Goal: Task Accomplishment & Management: Complete application form

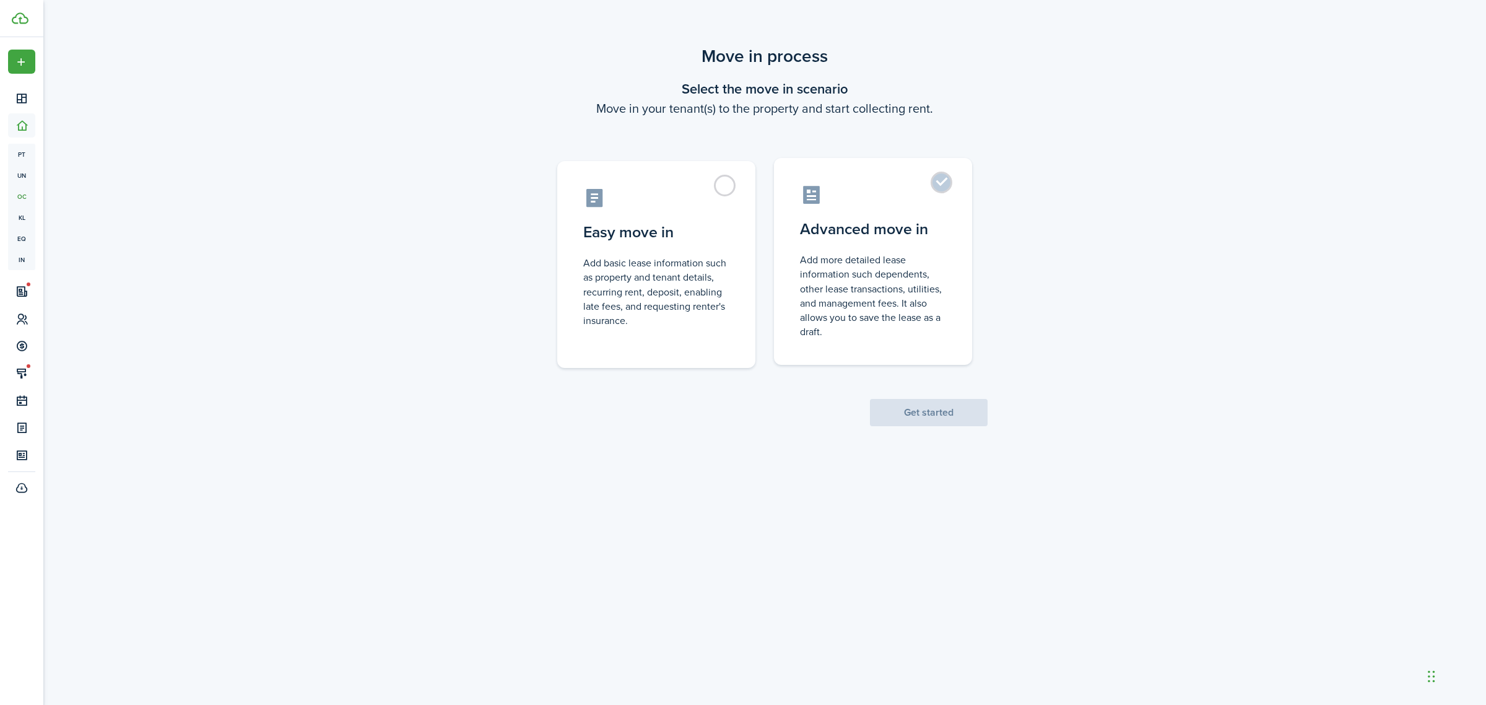
click at [884, 256] on control-radio-card-description "Add more detailed lease information such dependents, other lease transactions, …" at bounding box center [873, 296] width 146 height 86
radio input "true"
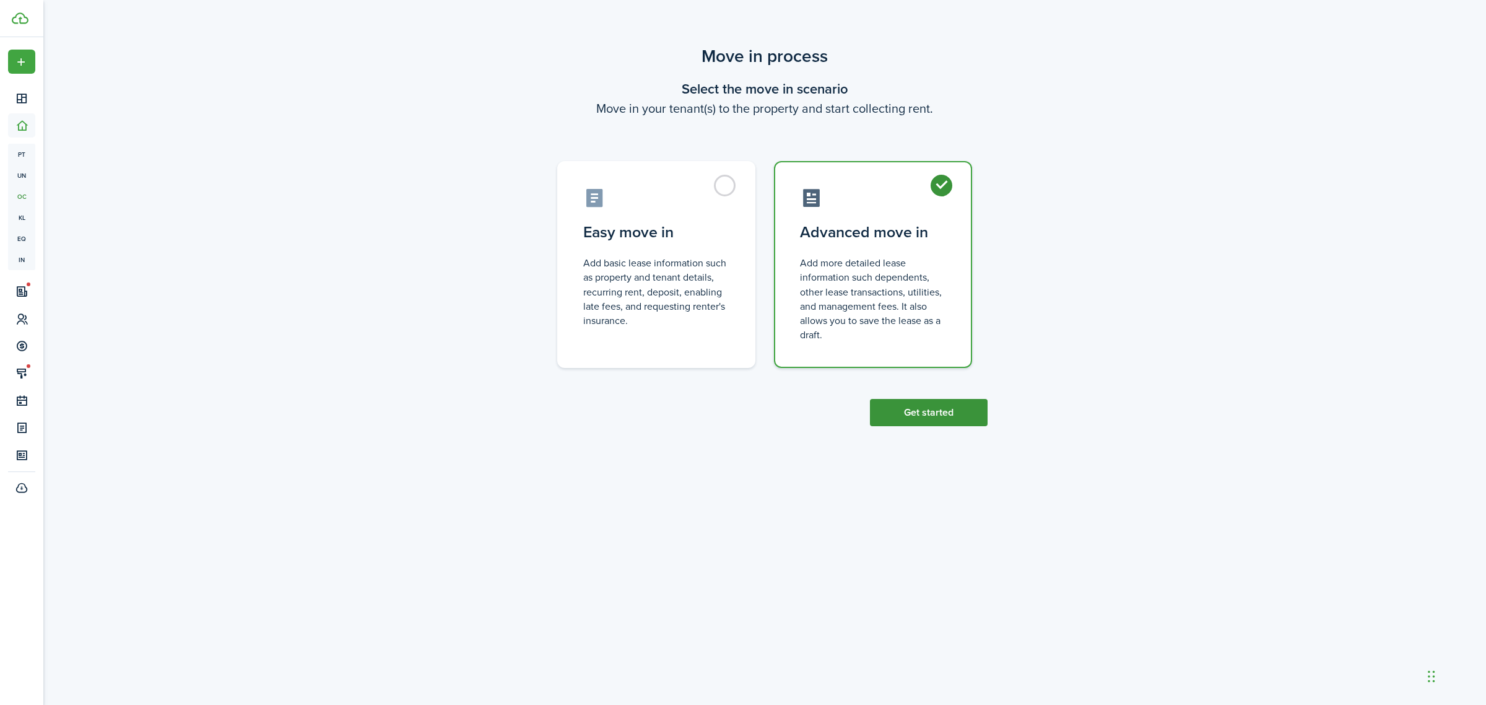
click at [949, 412] on button "Get started" at bounding box center [929, 412] width 118 height 27
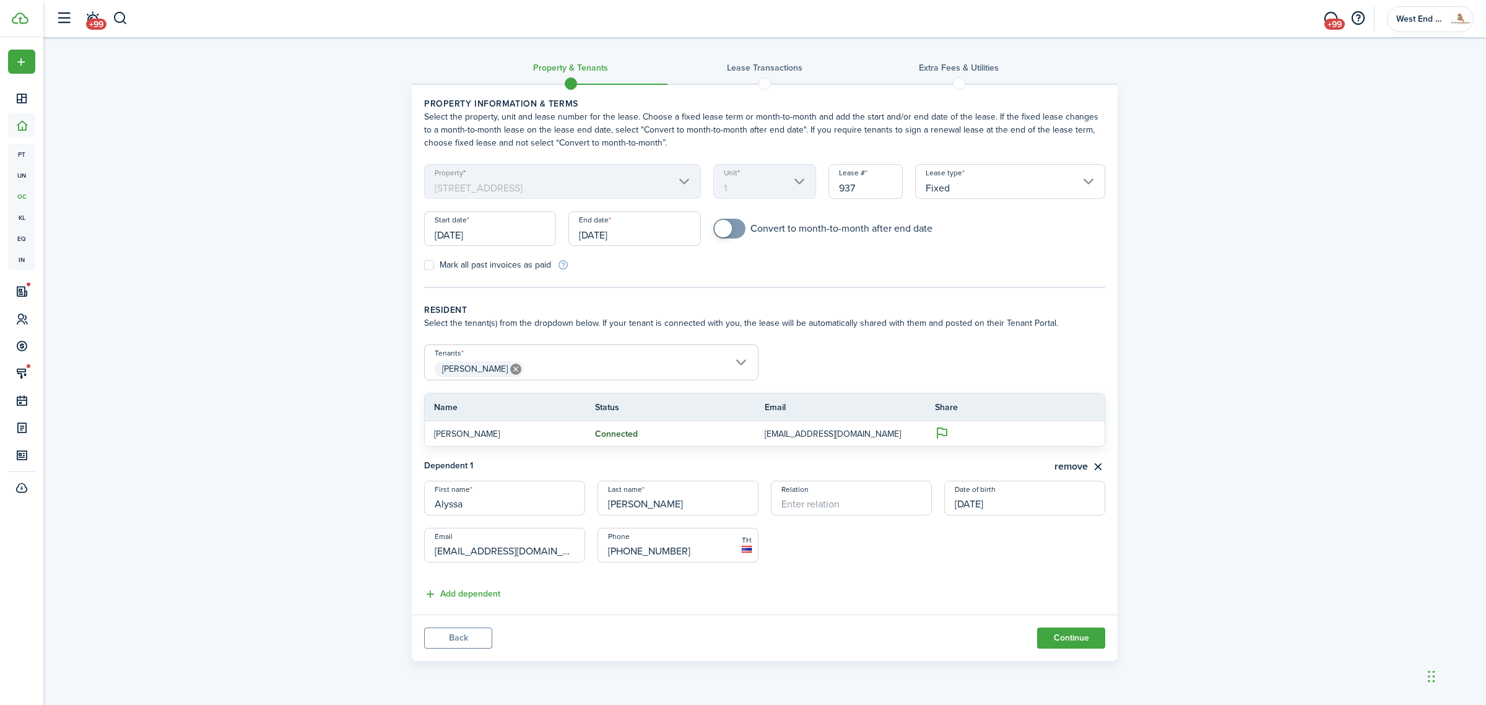
click at [676, 233] on input "[DATE]" at bounding box center [635, 228] width 132 height 35
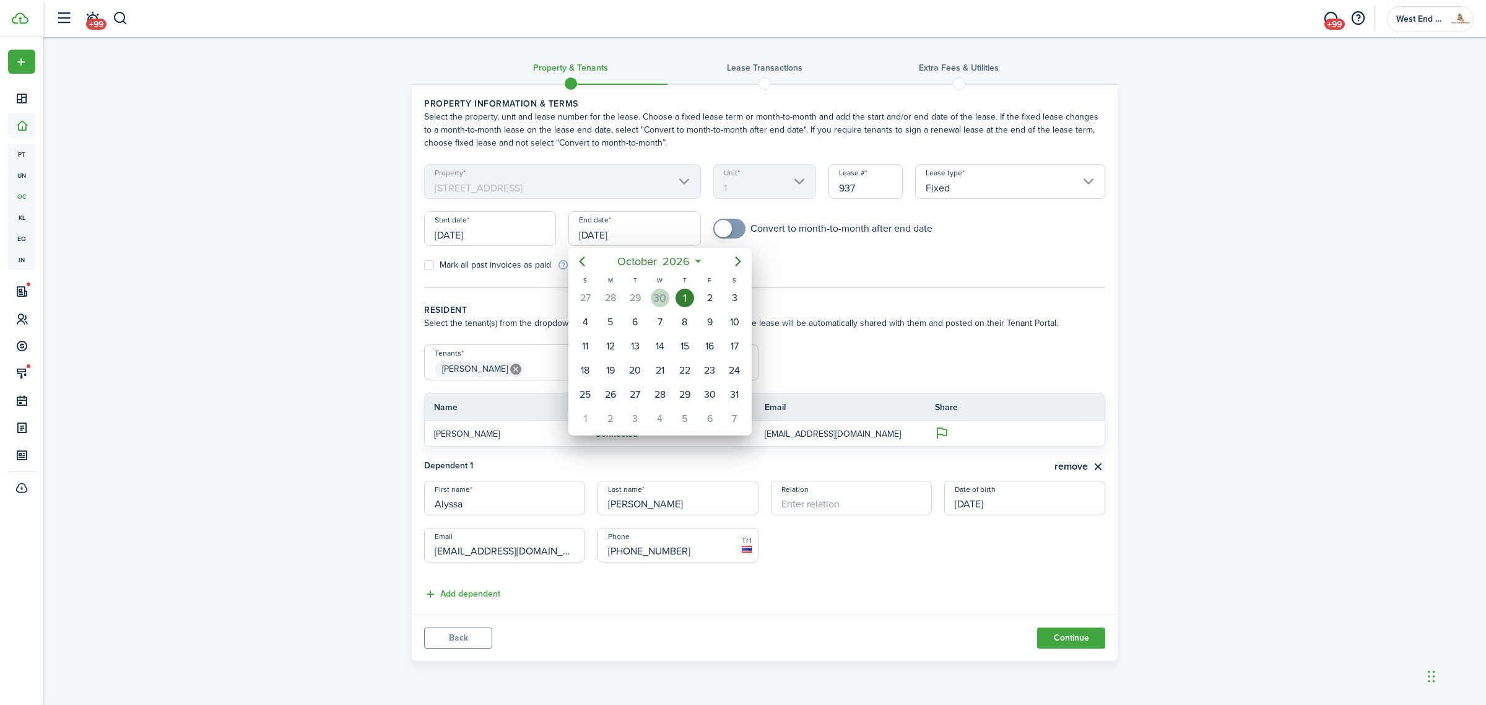
click at [656, 294] on div "30" at bounding box center [660, 298] width 19 height 19
type input "[DATE]"
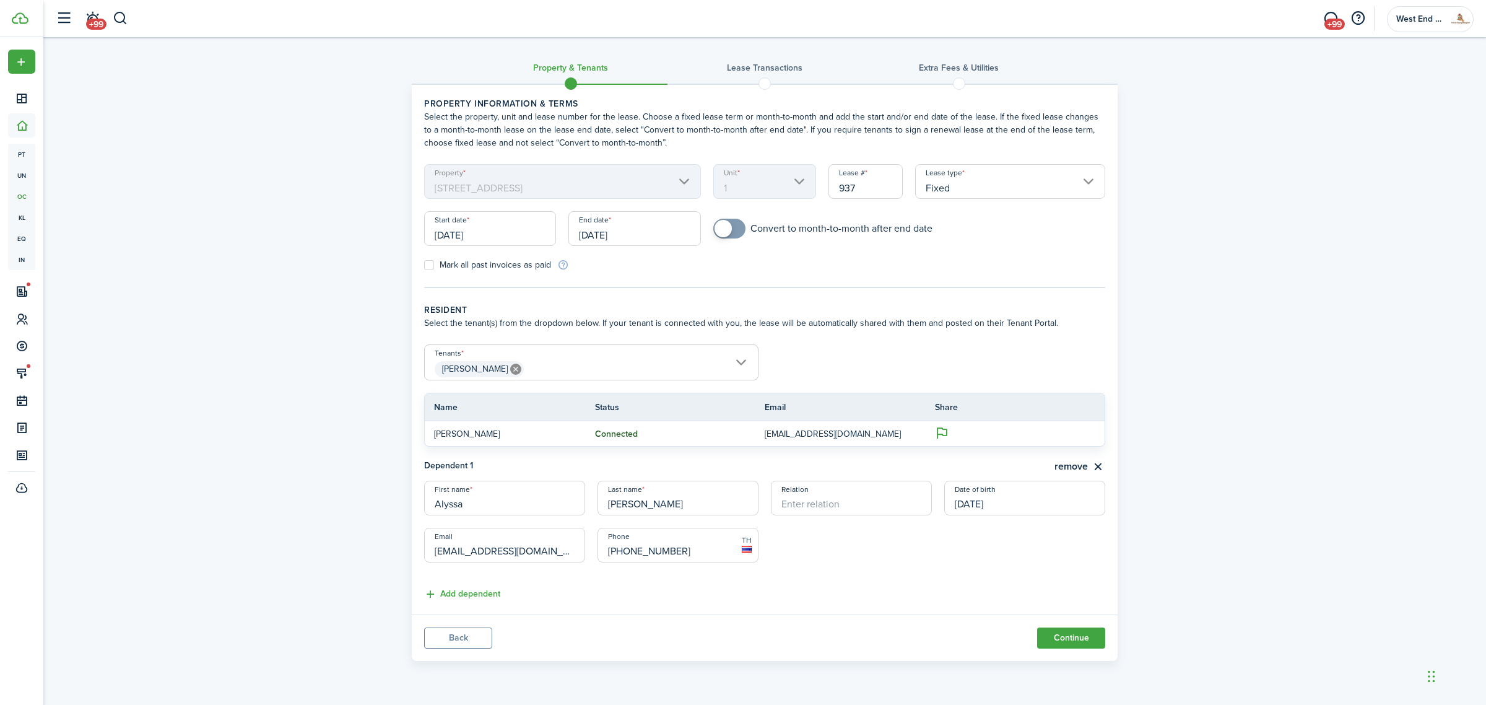
click at [604, 351] on input "[PERSON_NAME]" at bounding box center [591, 352] width 333 height 15
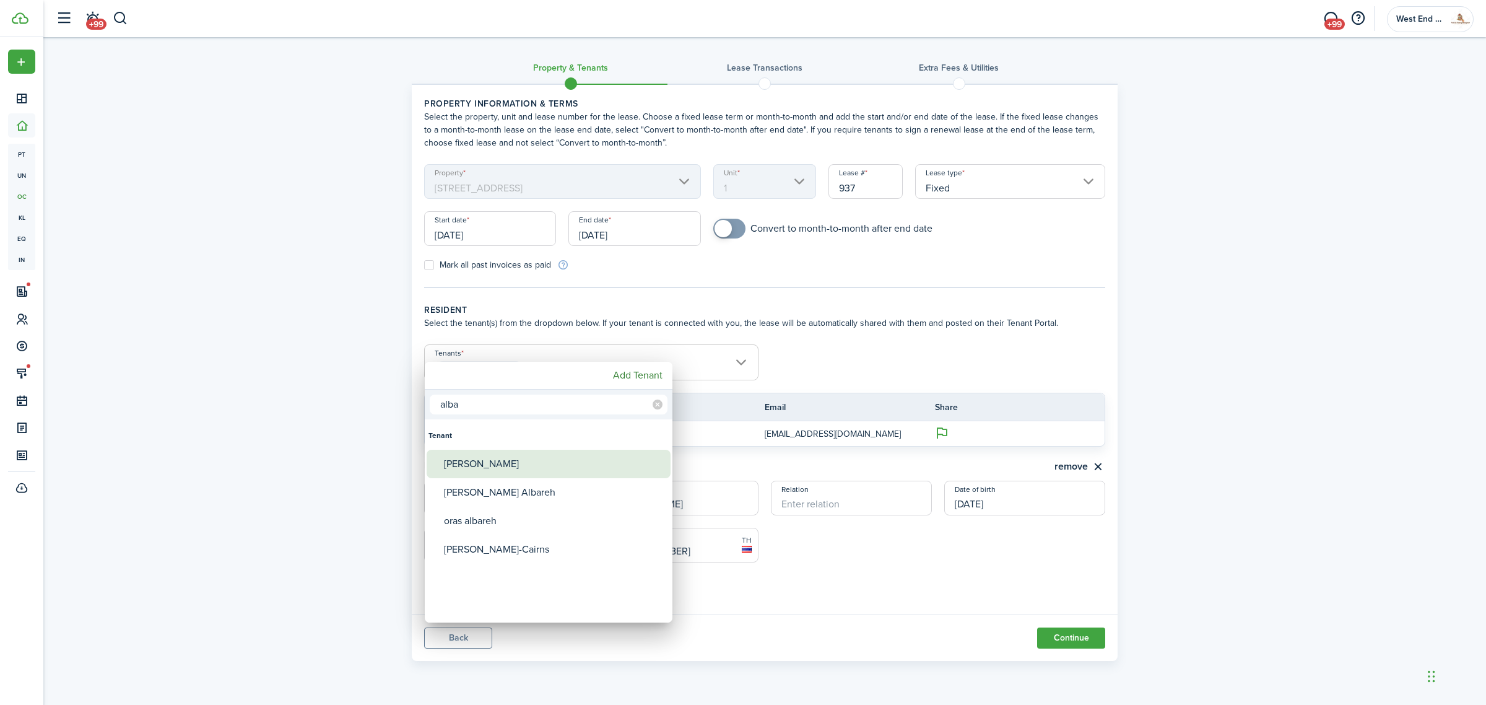
type input "alba"
click at [539, 454] on div "[PERSON_NAME]" at bounding box center [553, 464] width 219 height 28
type input "[PERSON_NAME], [PERSON_NAME]"
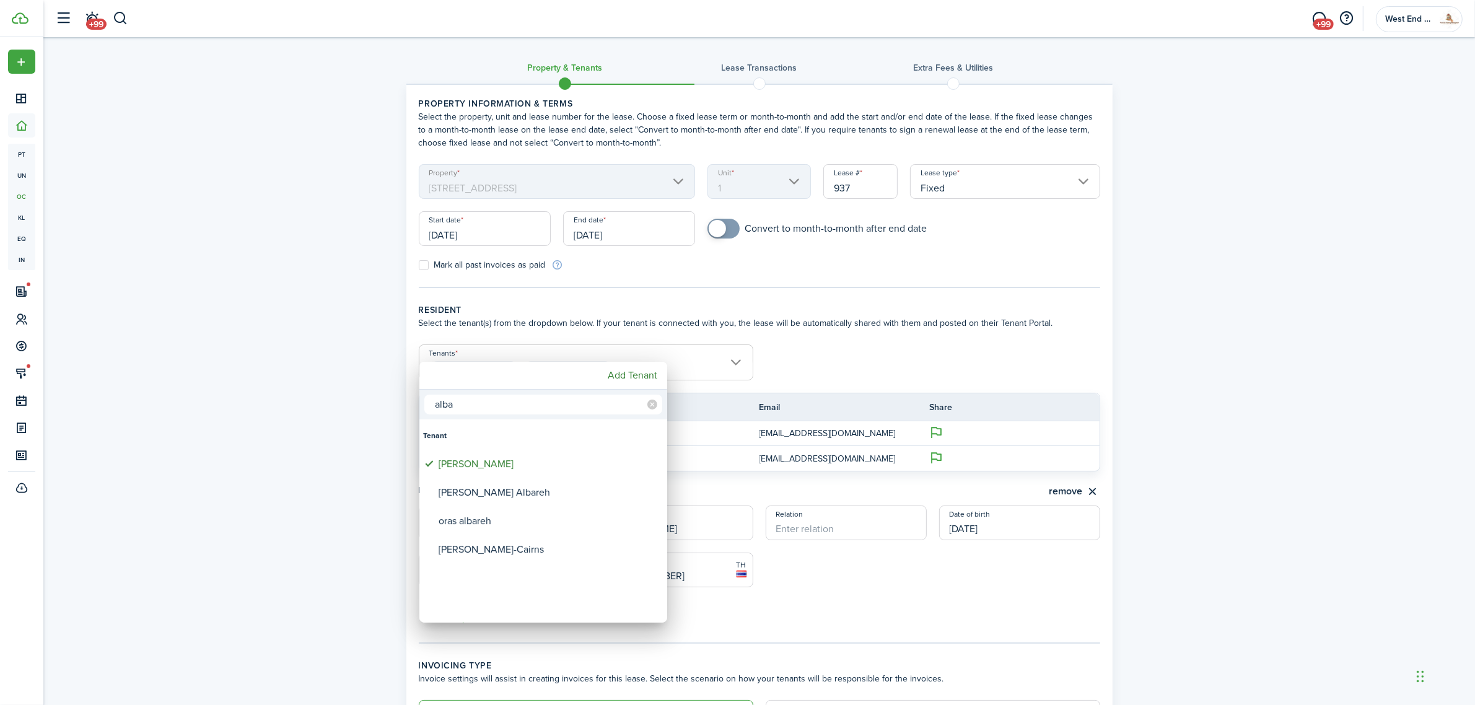
click at [934, 595] on div at bounding box center [737, 352] width 1673 height 903
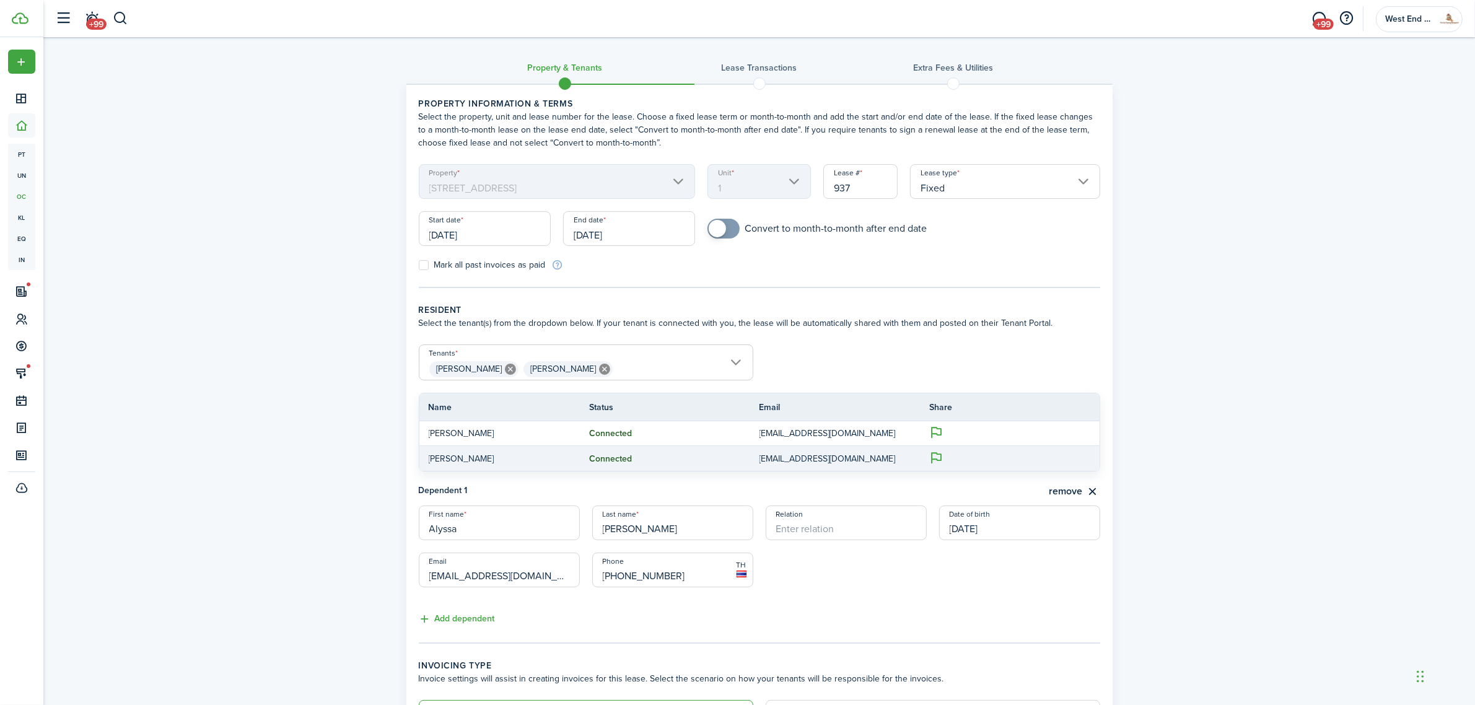
click at [799, 447] on tr "[PERSON_NAME] Connected [EMAIL_ADDRESS][DOMAIN_NAME]" at bounding box center [759, 458] width 680 height 25
click at [806, 461] on p "[EMAIL_ADDRESS][DOMAIN_NAME]" at bounding box center [835, 458] width 152 height 13
copy p "[EMAIL_ADDRESS][DOMAIN_NAME]"
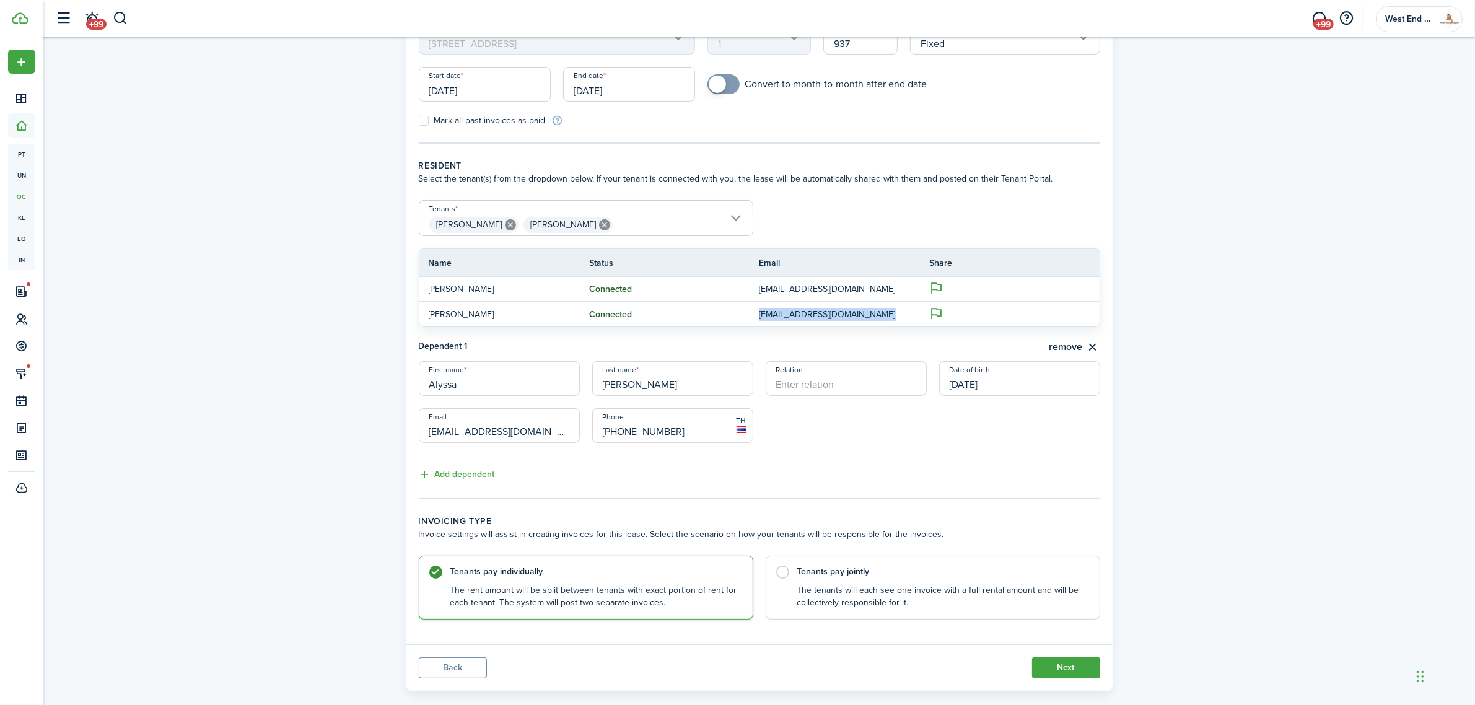
scroll to position [163, 0]
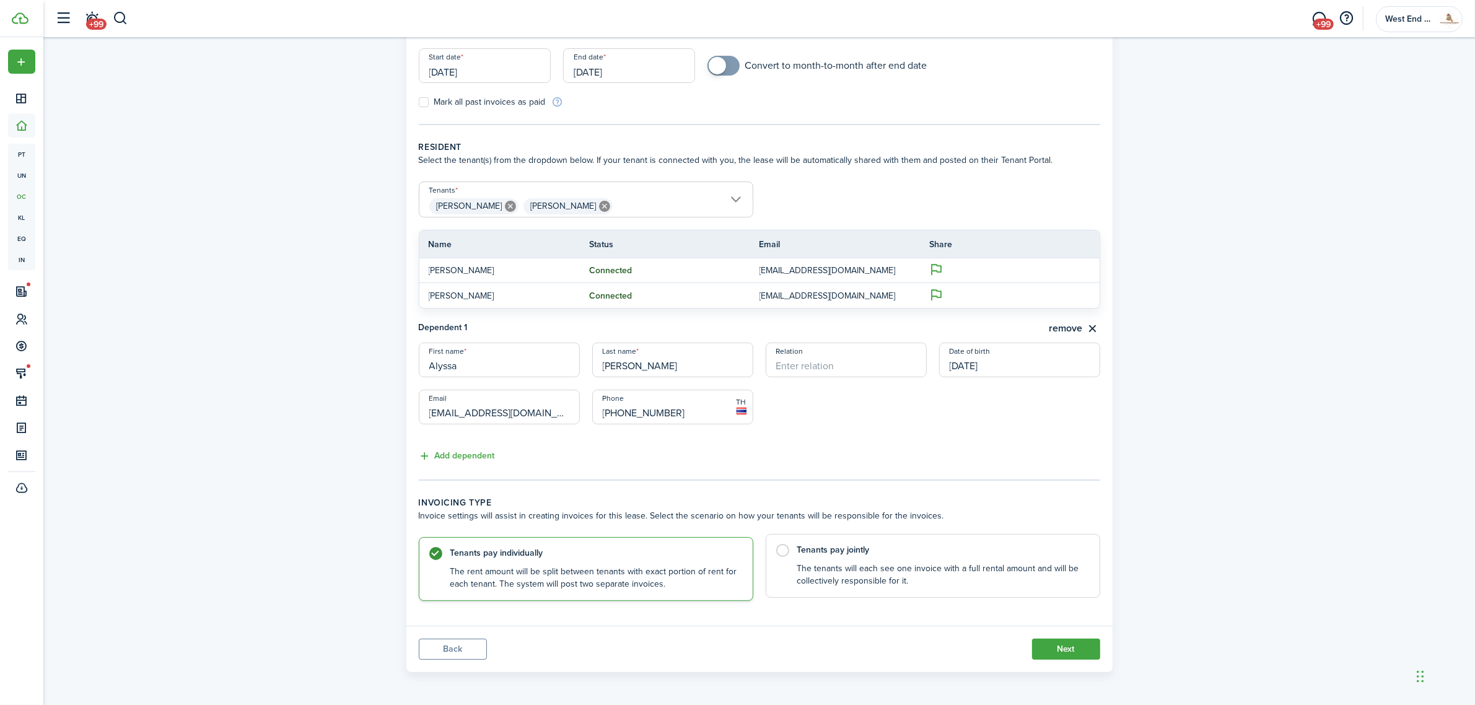
click at [864, 560] on label "Tenants pay jointly The tenants will each see one invoice with a full rental am…" at bounding box center [932, 566] width 334 height 64
radio input "false"
radio input "true"
click at [1057, 642] on button "Next" at bounding box center [1066, 649] width 68 height 21
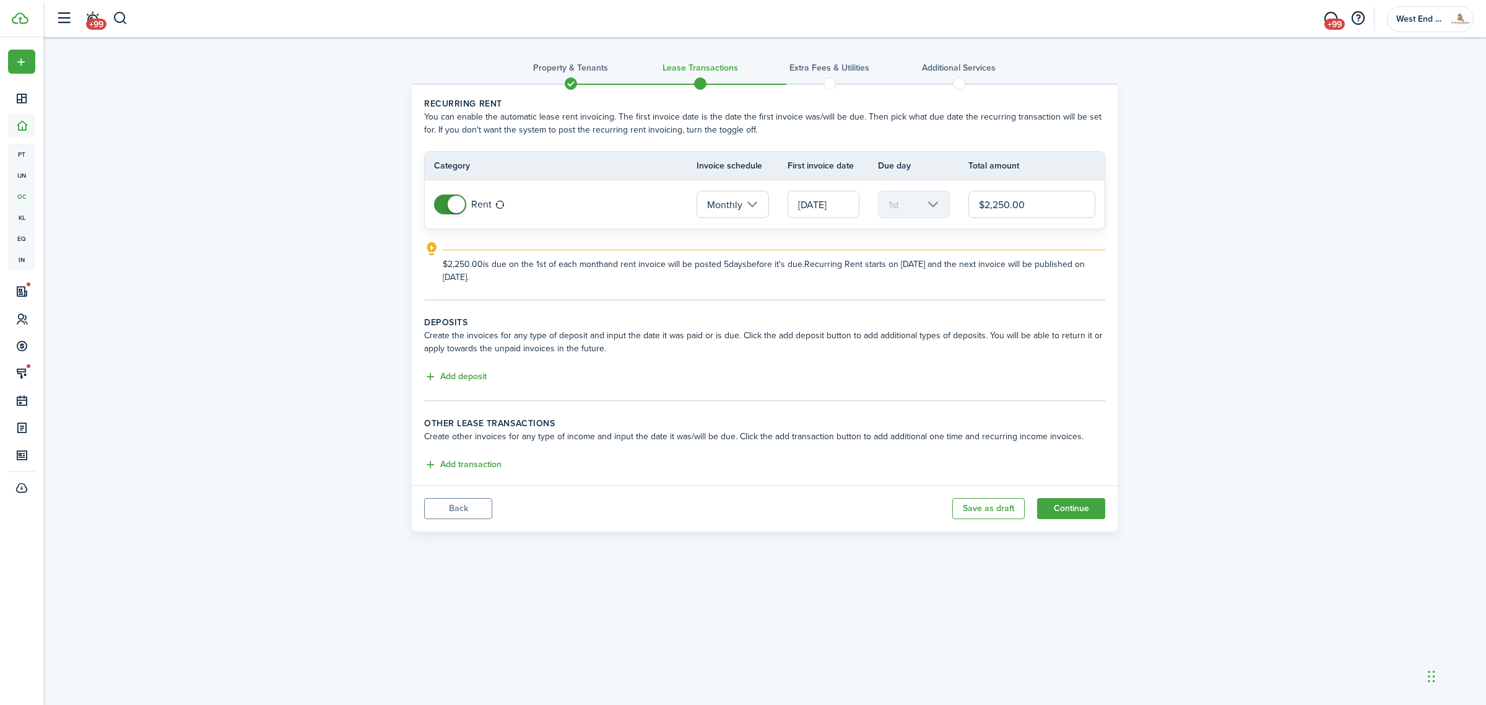
drag, startPoint x: 1047, startPoint y: 203, endPoint x: 939, endPoint y: 230, distance: 111.2
click at [939, 230] on lease-classic-rent "Recurring rent You can enable the automatic lease rent invoicing. The first inv…" at bounding box center [764, 190] width 681 height 186
type input "$2,300.00"
click at [1283, 201] on div "Property & Tenants Lease Transactions Extra fees & Utilities Additional Service…" at bounding box center [764, 287] width 1443 height 500
click at [824, 196] on input "[DATE]" at bounding box center [824, 204] width 72 height 27
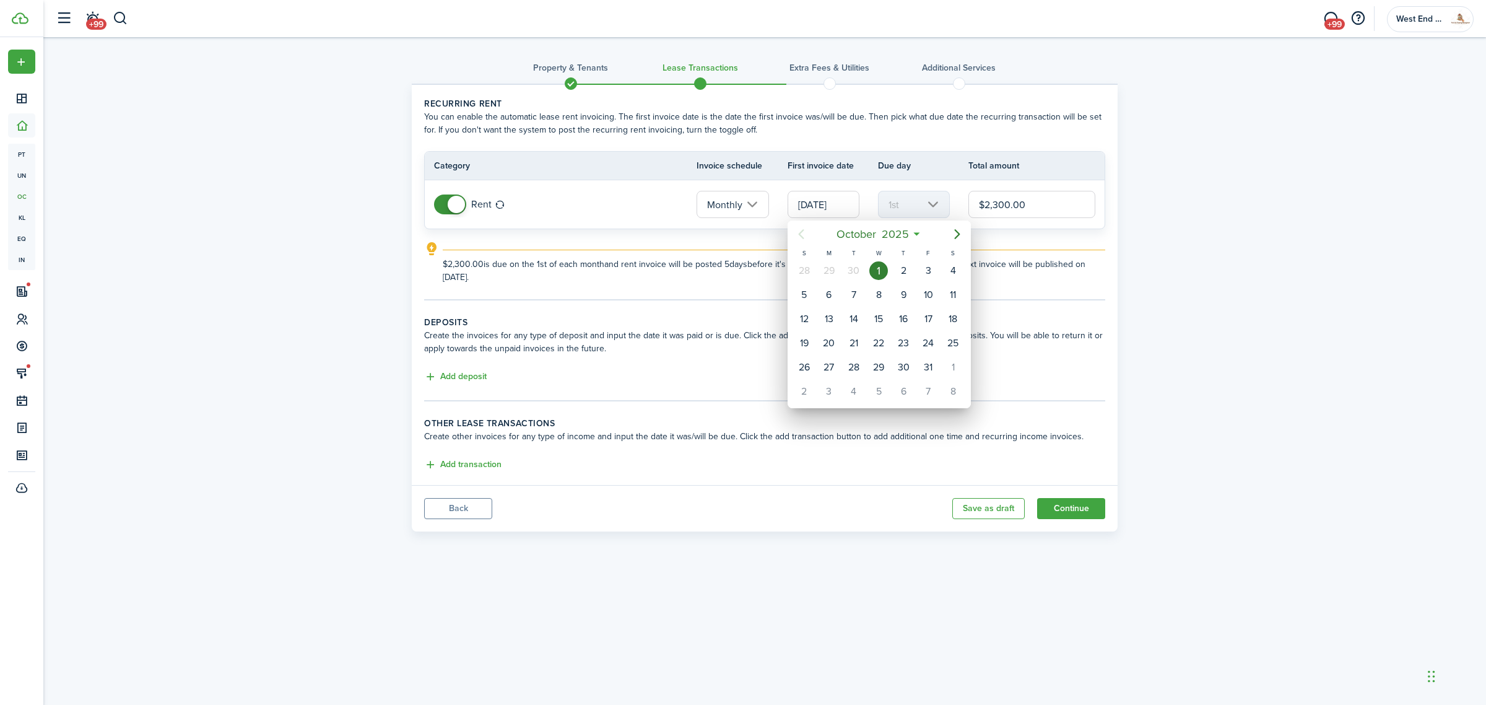
click at [446, 203] on div at bounding box center [743, 352] width 1685 height 903
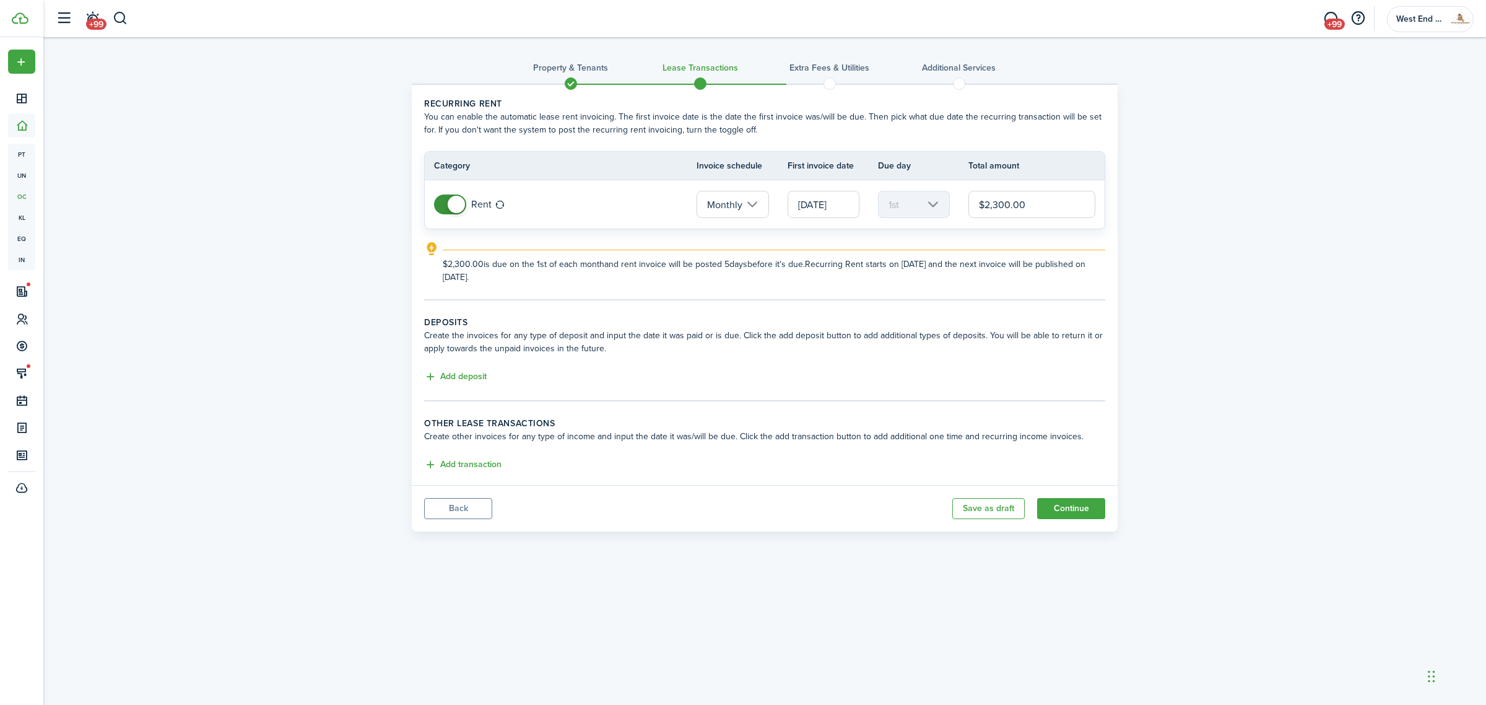
click at [446, 203] on span at bounding box center [450, 204] width 12 height 20
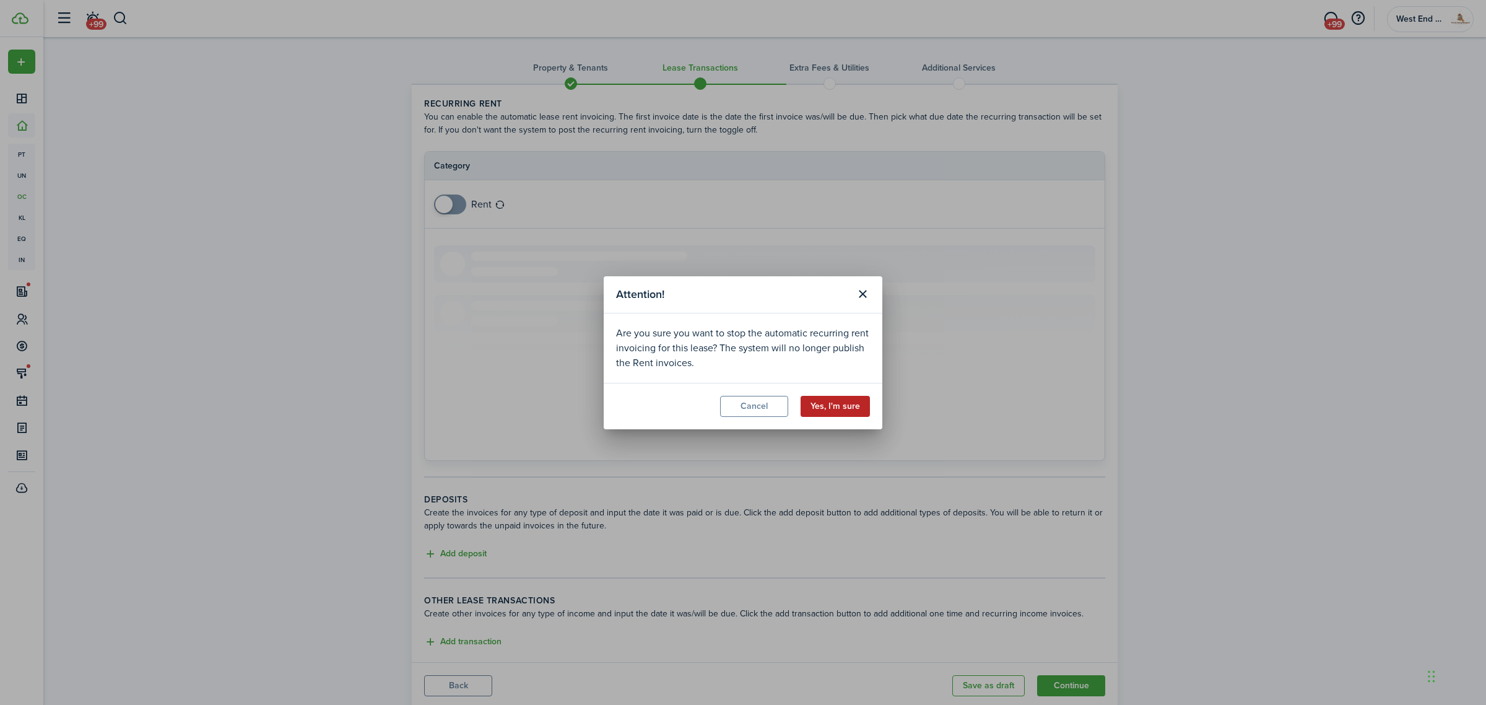
click at [843, 404] on button "Yes, I'm sure" at bounding box center [835, 406] width 69 height 21
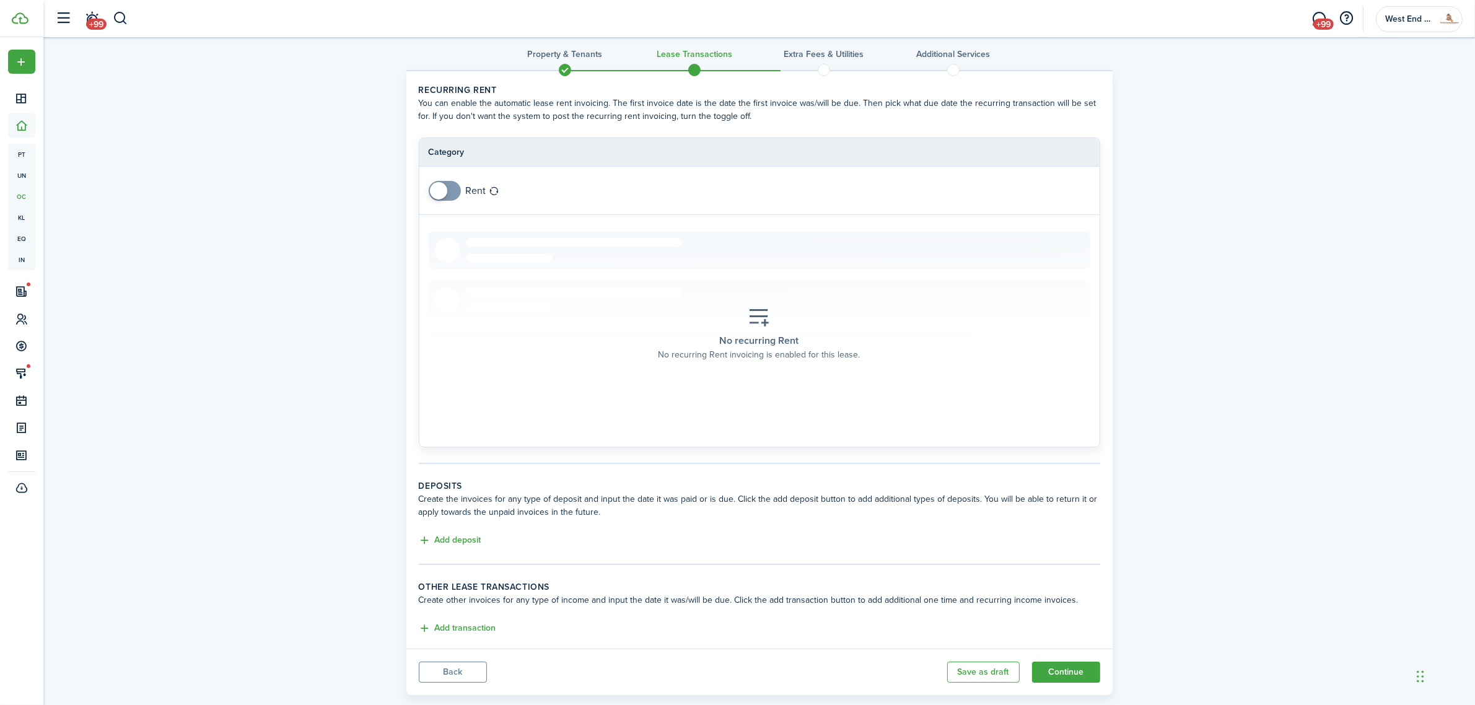
scroll to position [37, 0]
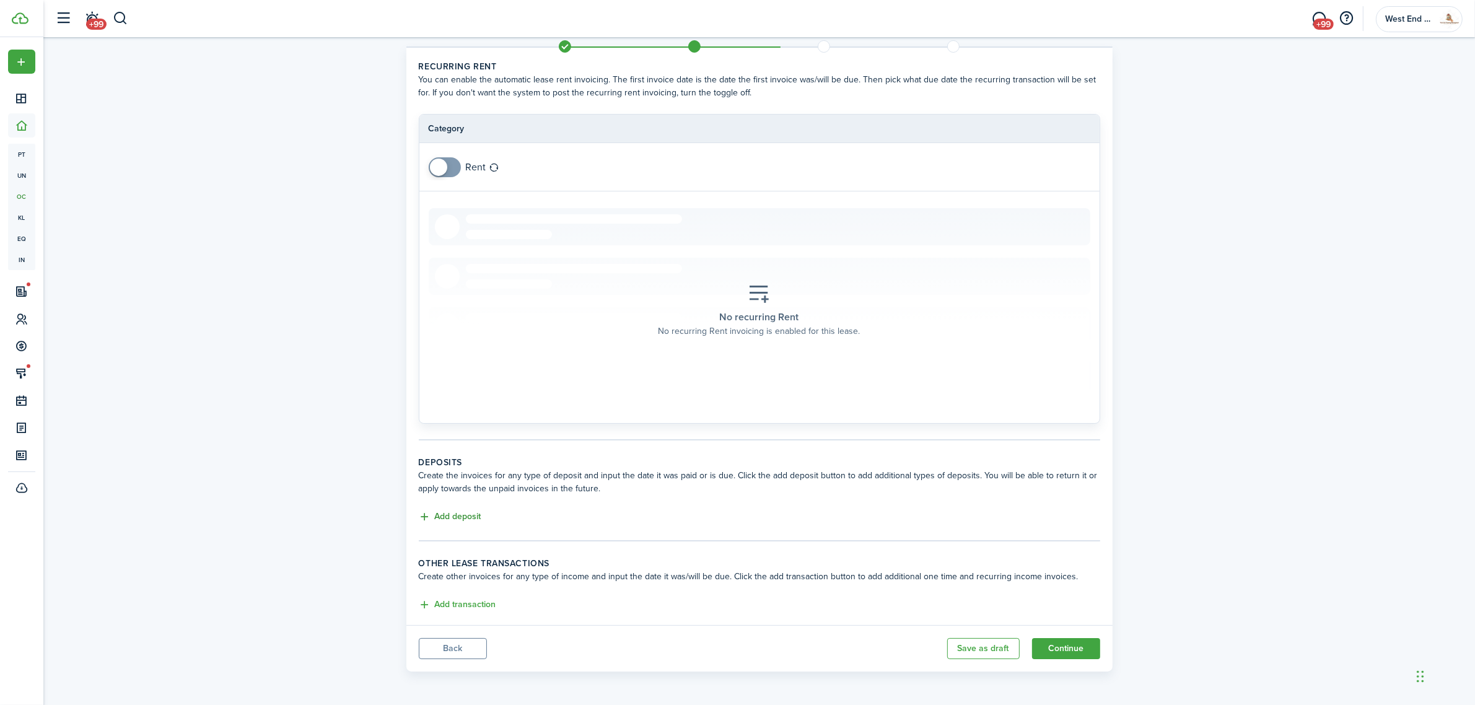
click at [462, 514] on button "Add deposit" at bounding box center [450, 517] width 63 height 14
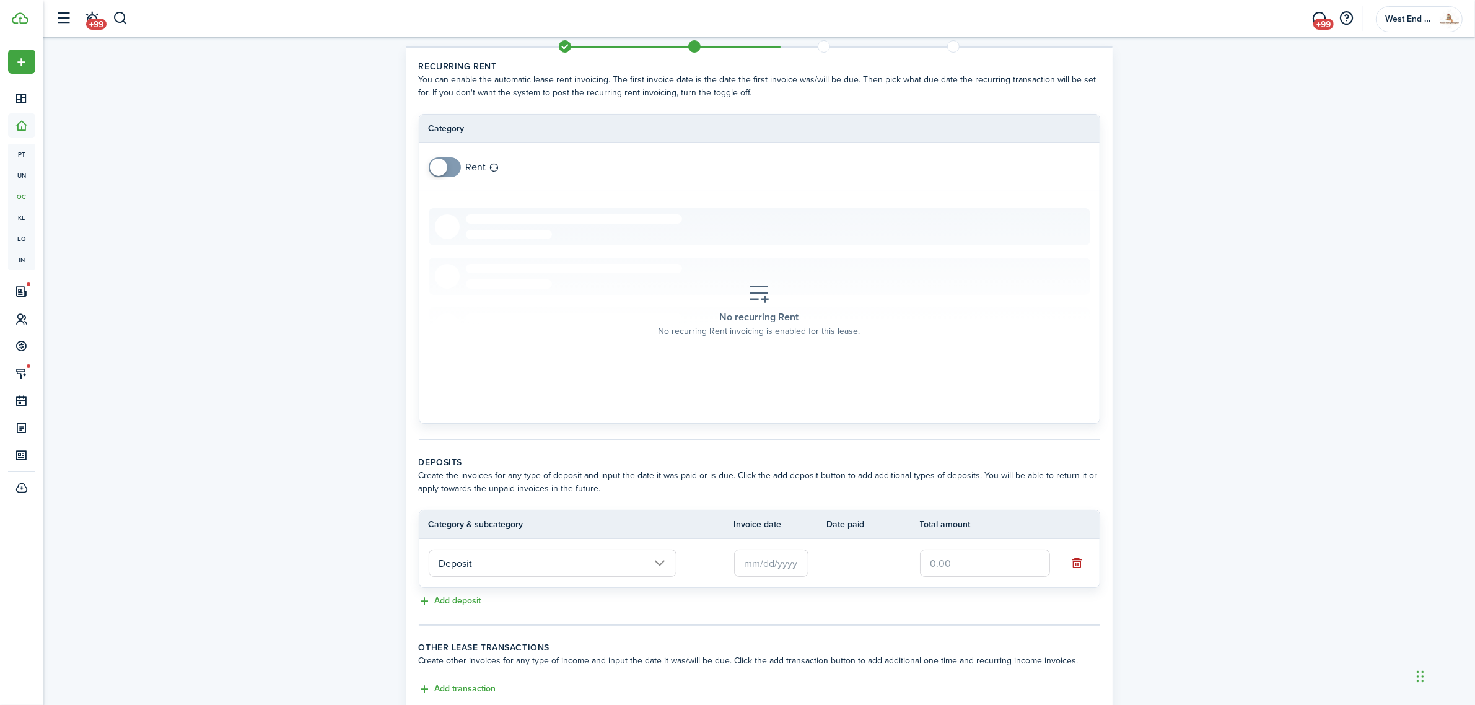
click at [781, 559] on input "text" at bounding box center [771, 562] width 74 height 27
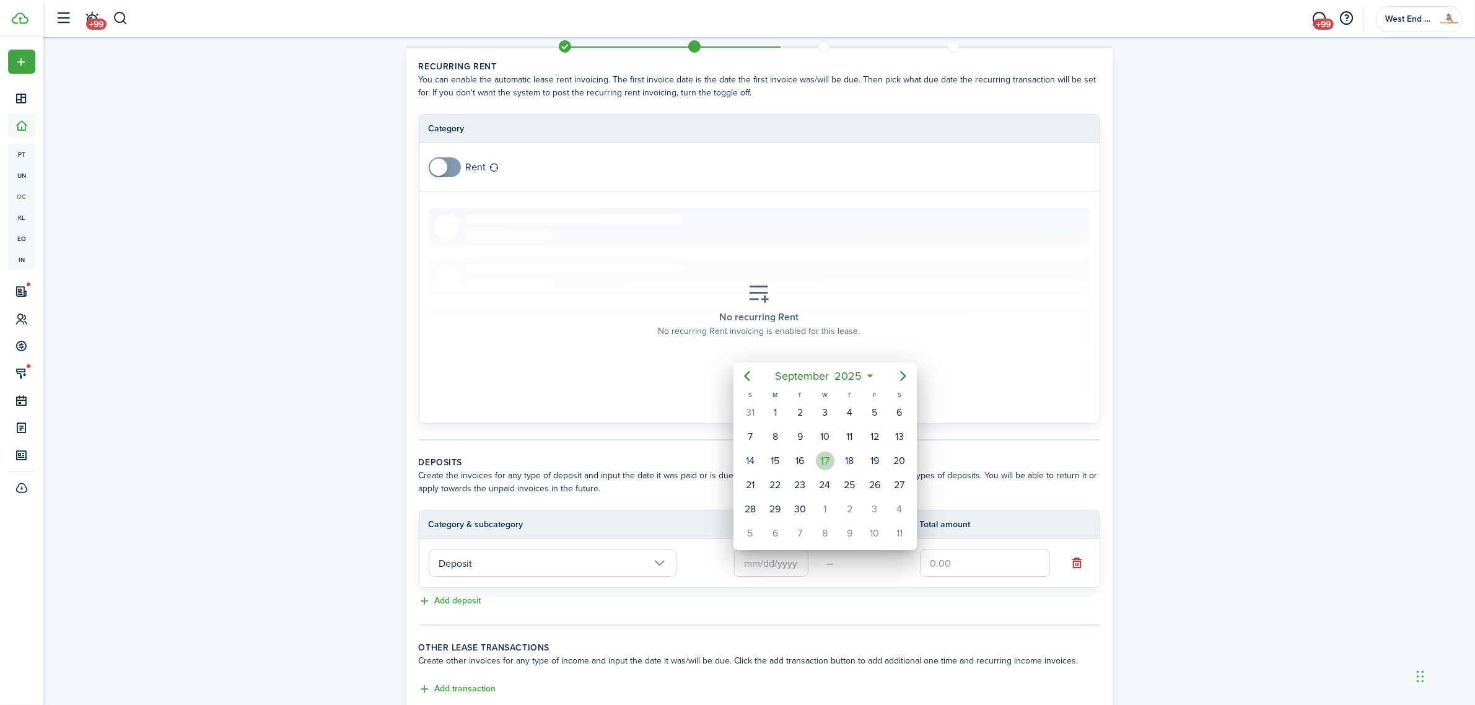
click at [828, 459] on div "17" at bounding box center [825, 460] width 19 height 19
type input "[DATE]"
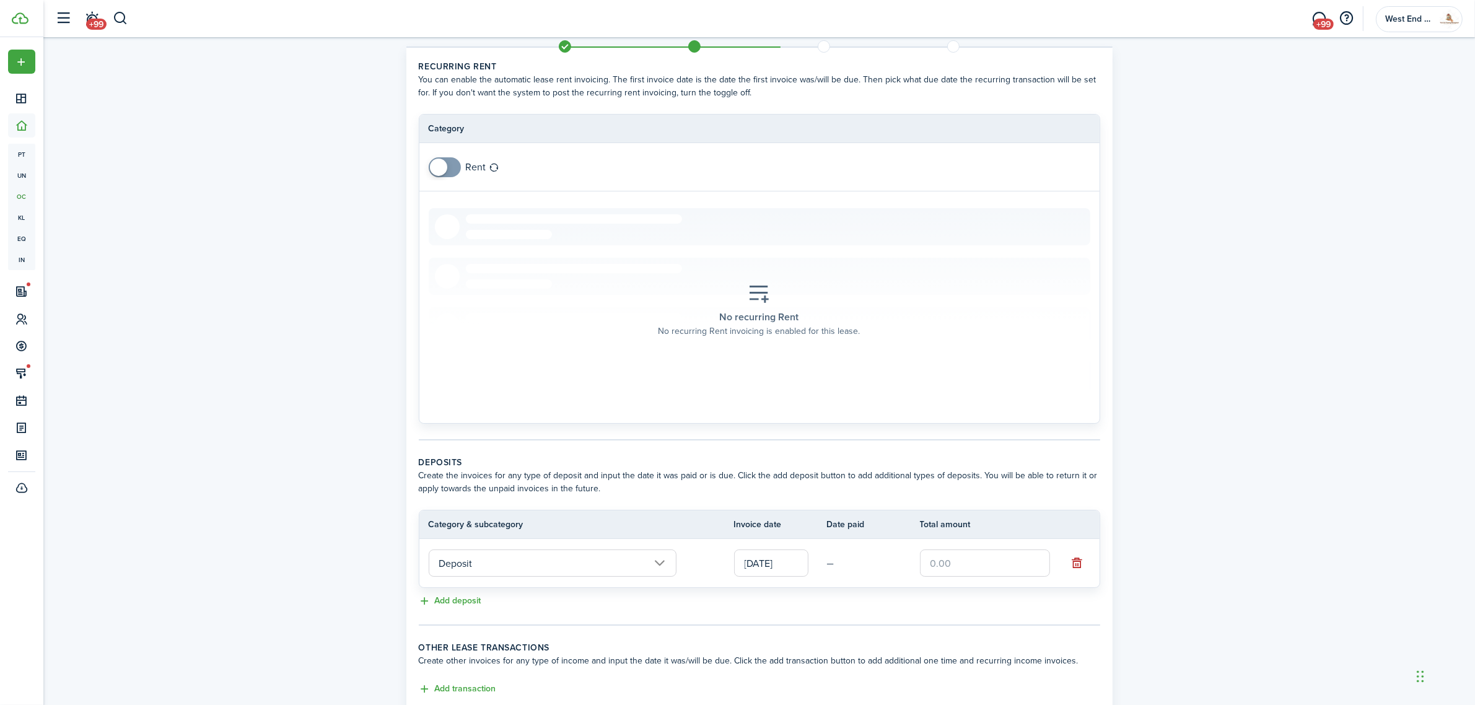
click at [962, 561] on input "text" at bounding box center [985, 562] width 130 height 27
type input "$3,000.00"
click at [1162, 583] on div "Property & Tenants Lease Transactions Extra fees & Utilities Additional Service…" at bounding box center [758, 381] width 1431 height 762
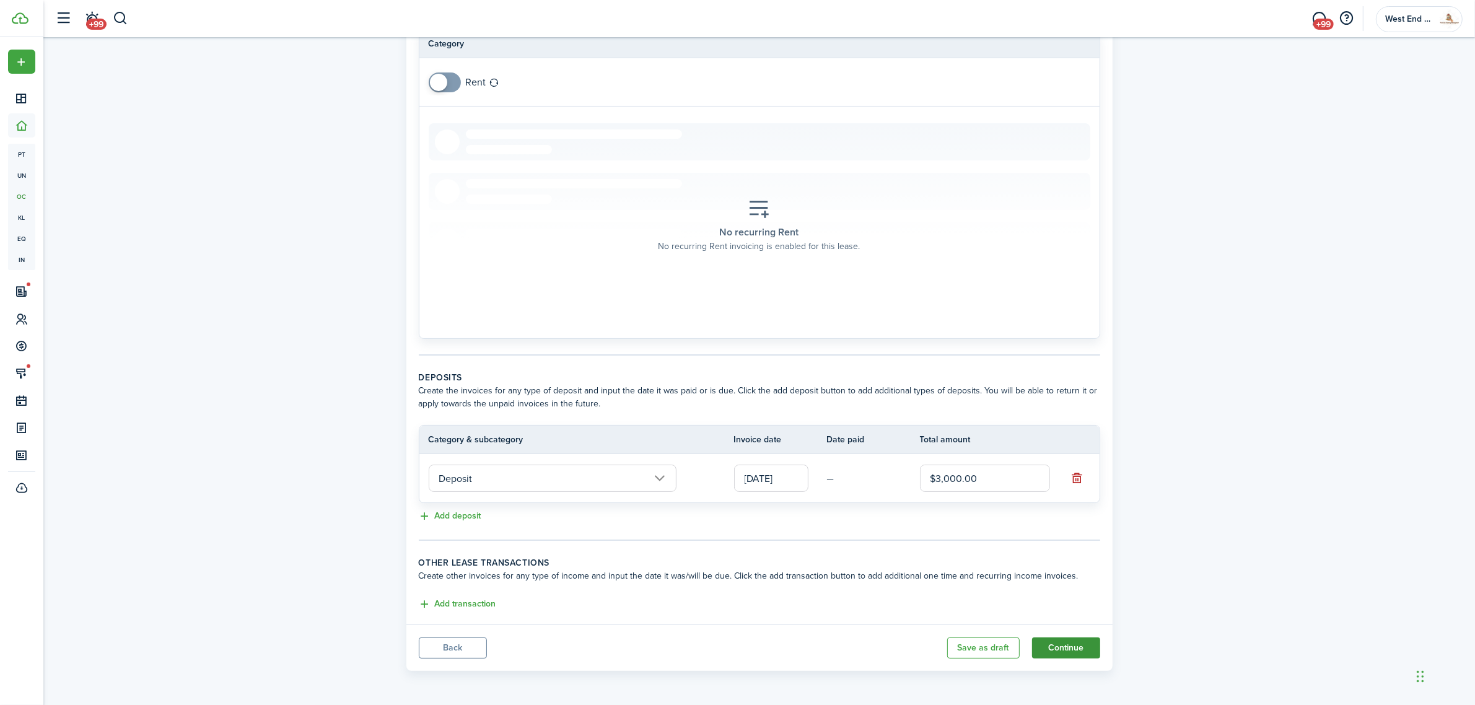
click at [1084, 651] on button "Continue" at bounding box center [1066, 647] width 68 height 21
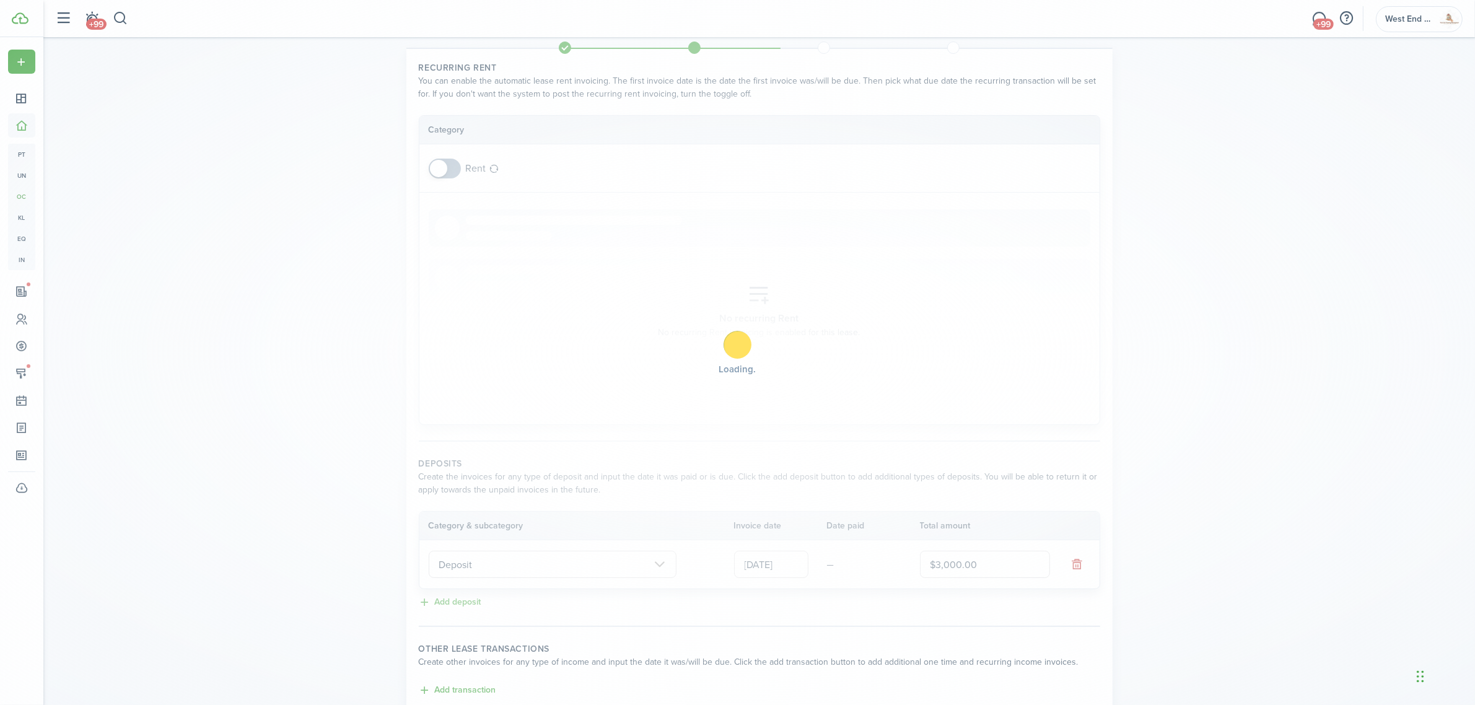
scroll to position [0, 0]
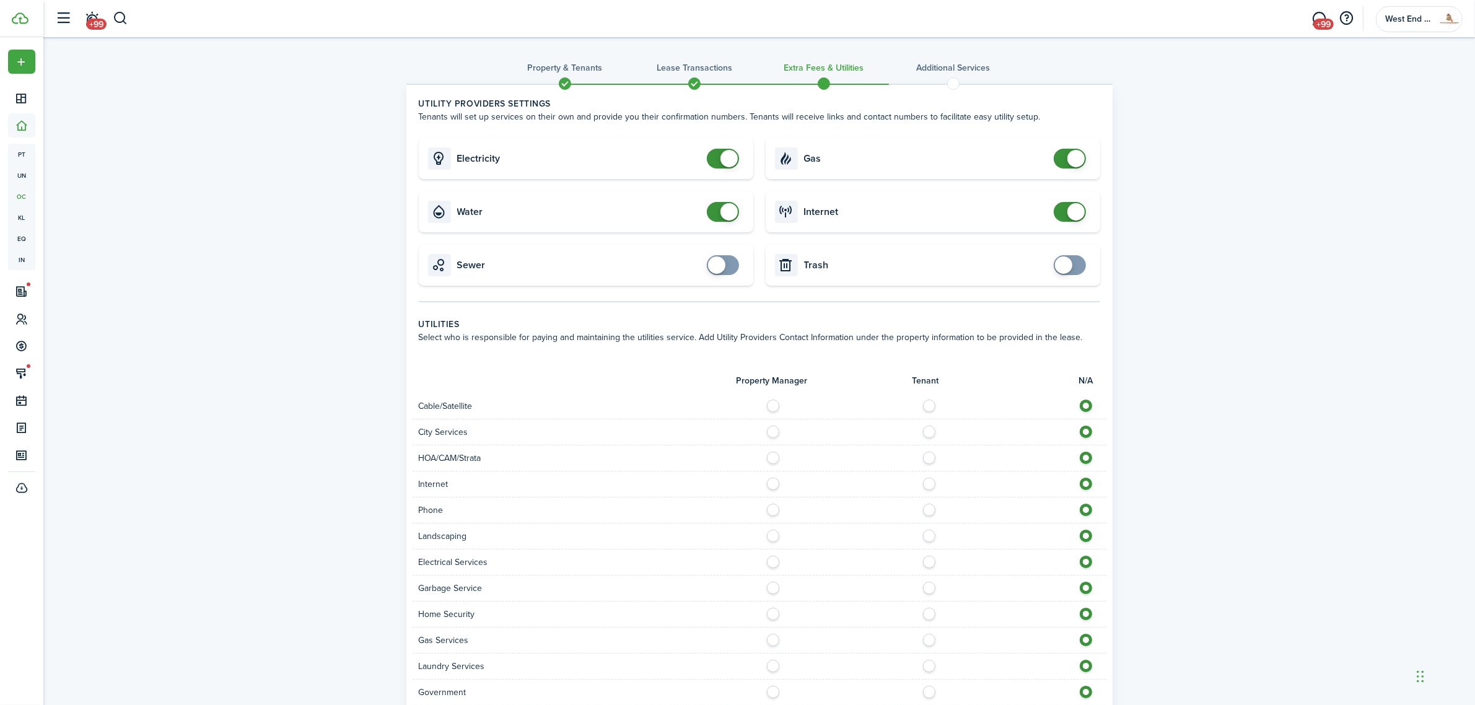
checkbox input "false"
click at [1064, 206] on span at bounding box center [1069, 212] width 12 height 20
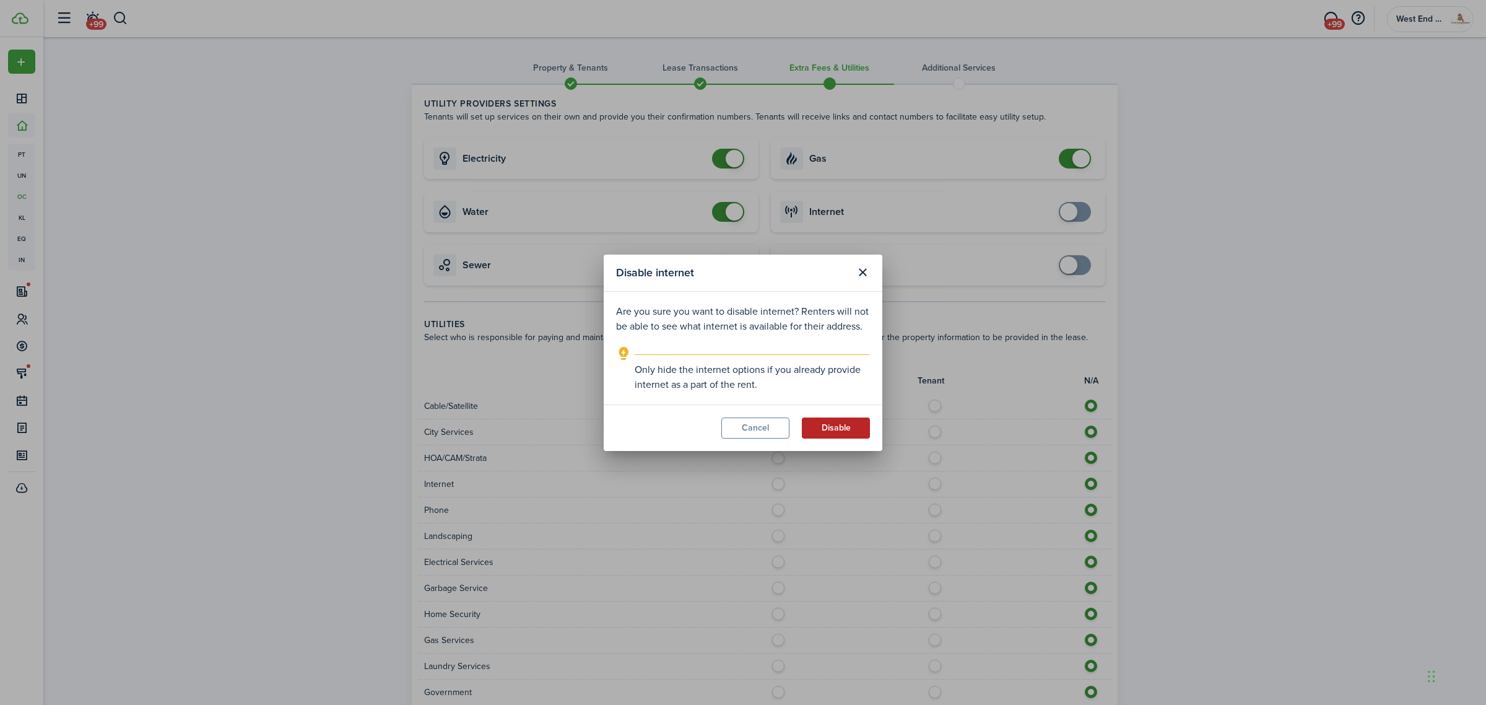
click at [850, 427] on button "Disable" at bounding box center [836, 427] width 68 height 21
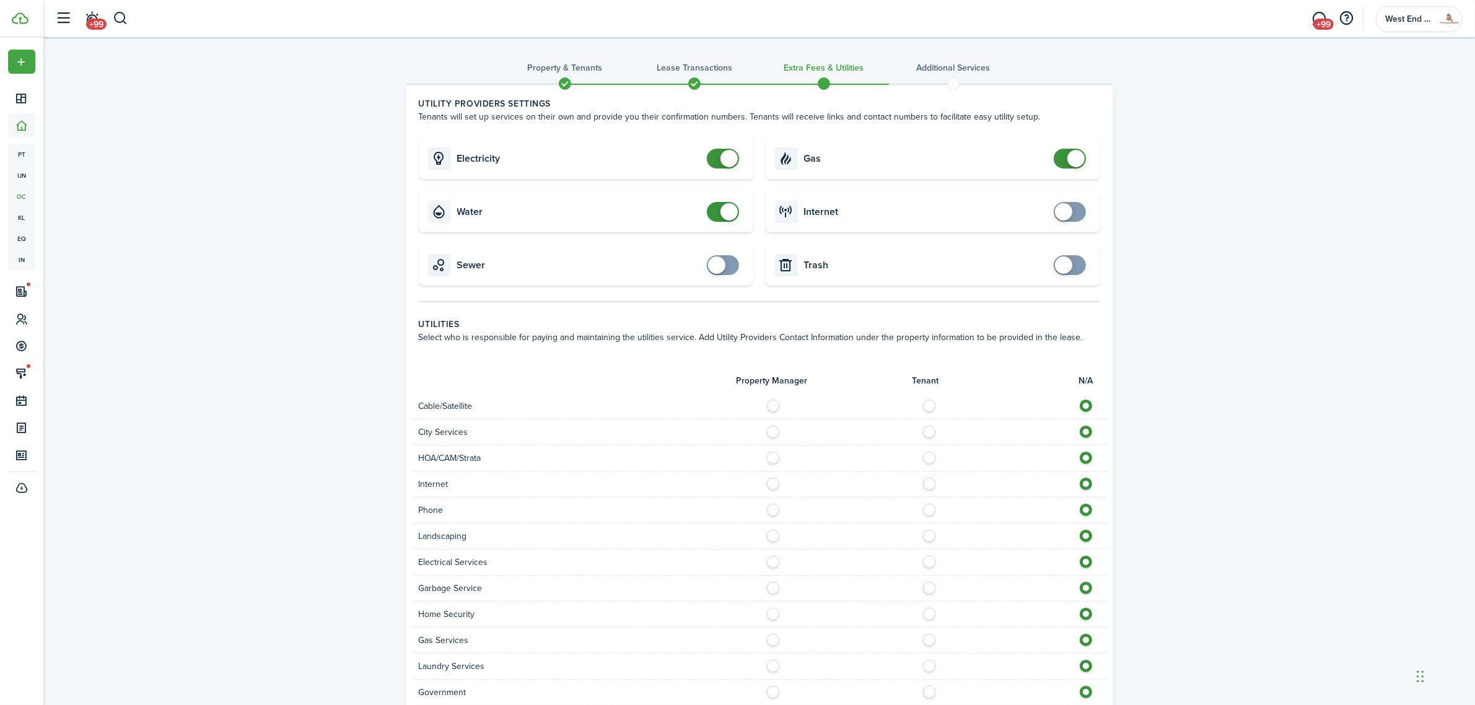
checkbox input "false"
click at [723, 218] on span at bounding box center [728, 211] width 17 height 17
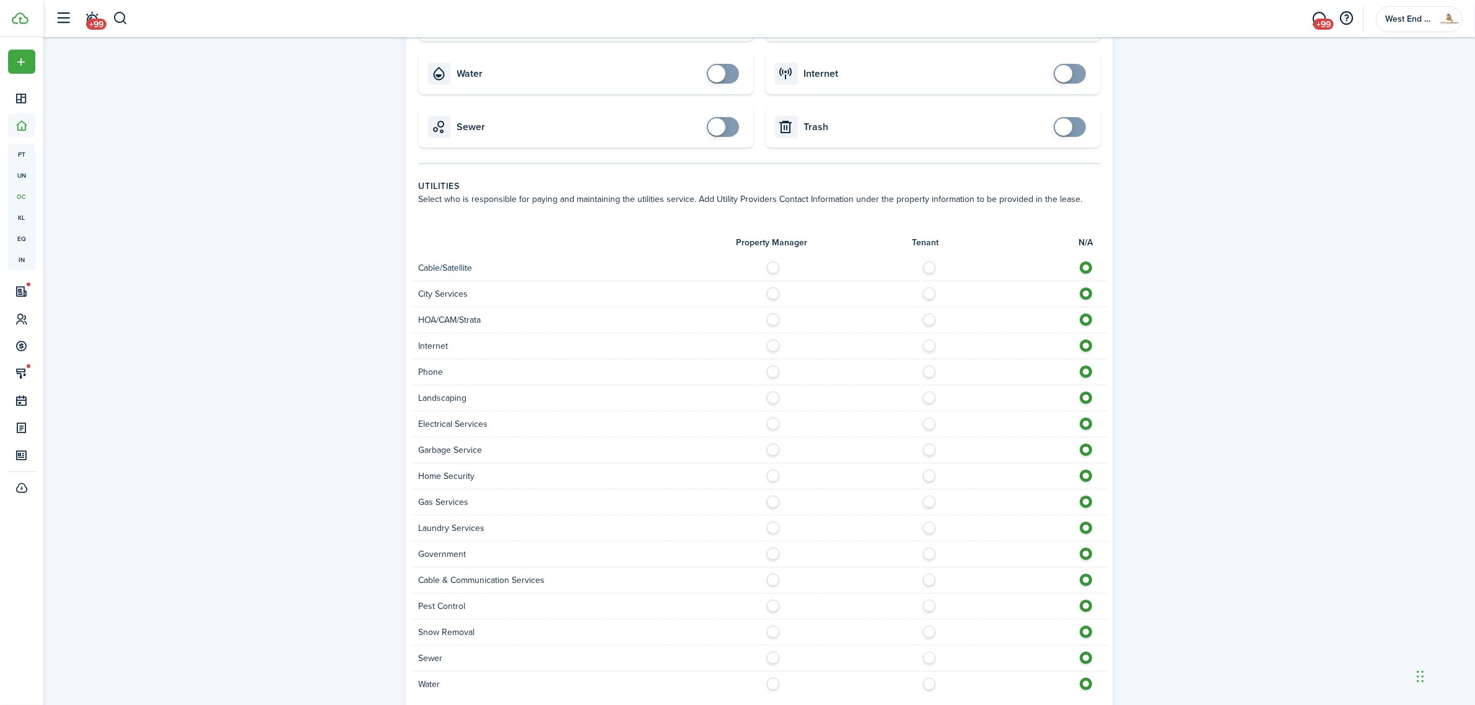
scroll to position [224, 0]
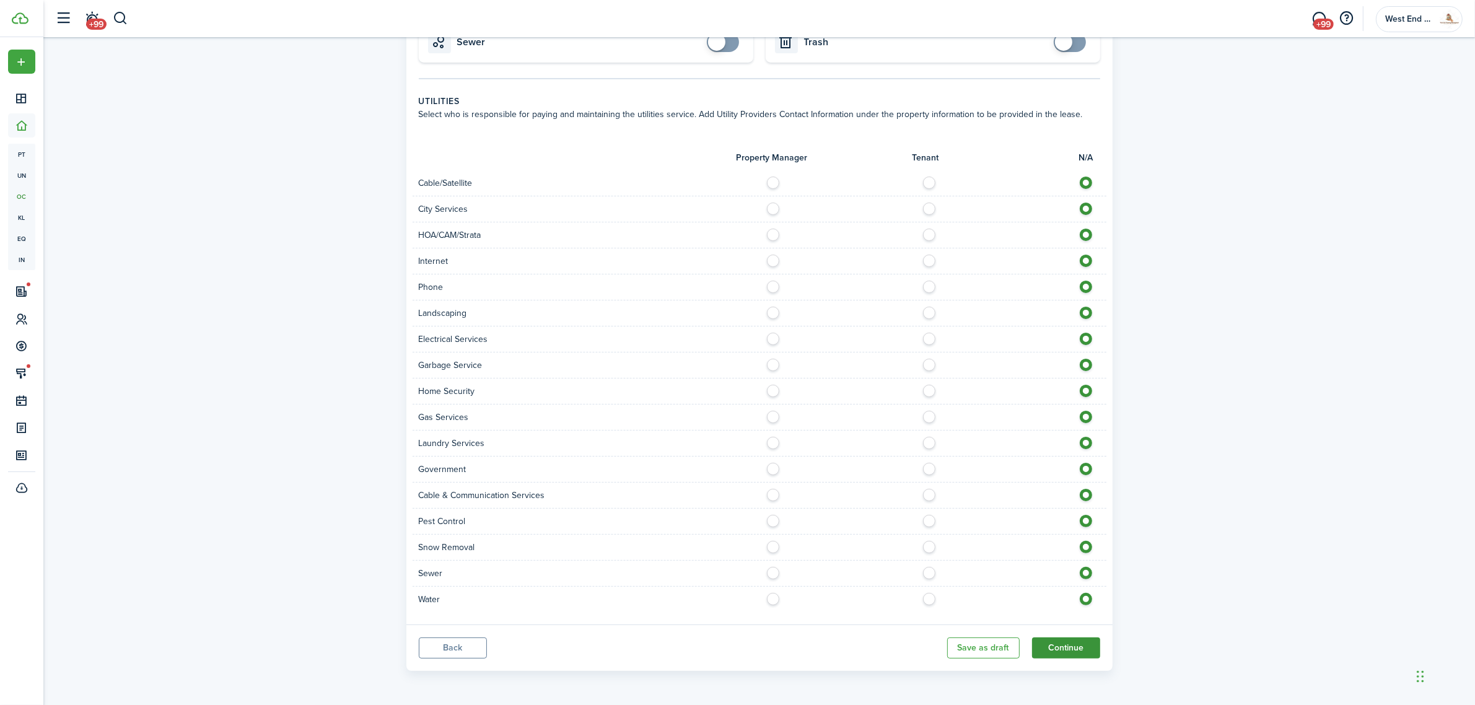
click at [1075, 648] on button "Continue" at bounding box center [1066, 647] width 68 height 21
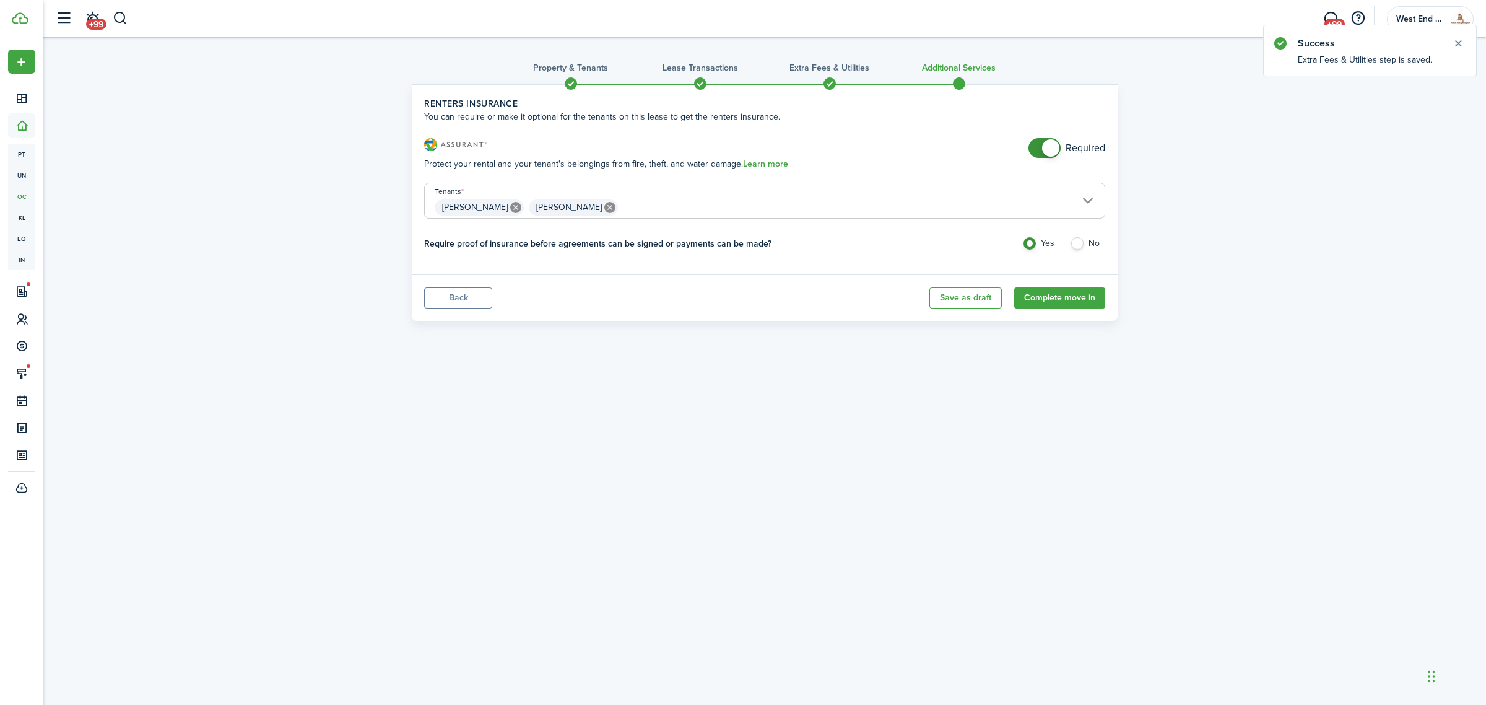
checkbox input "false"
click at [1048, 146] on span at bounding box center [1050, 147] width 17 height 17
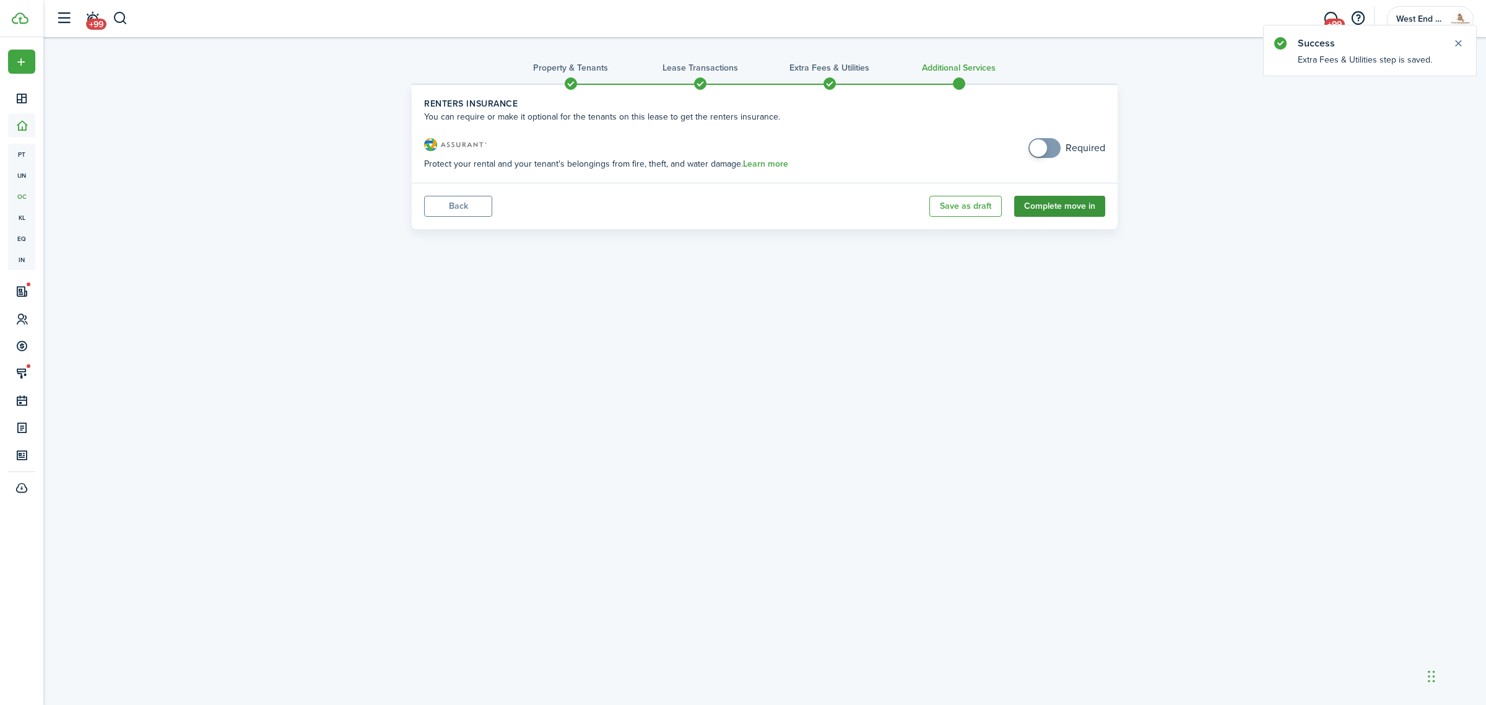
click at [1044, 203] on button "Complete move in" at bounding box center [1059, 206] width 91 height 21
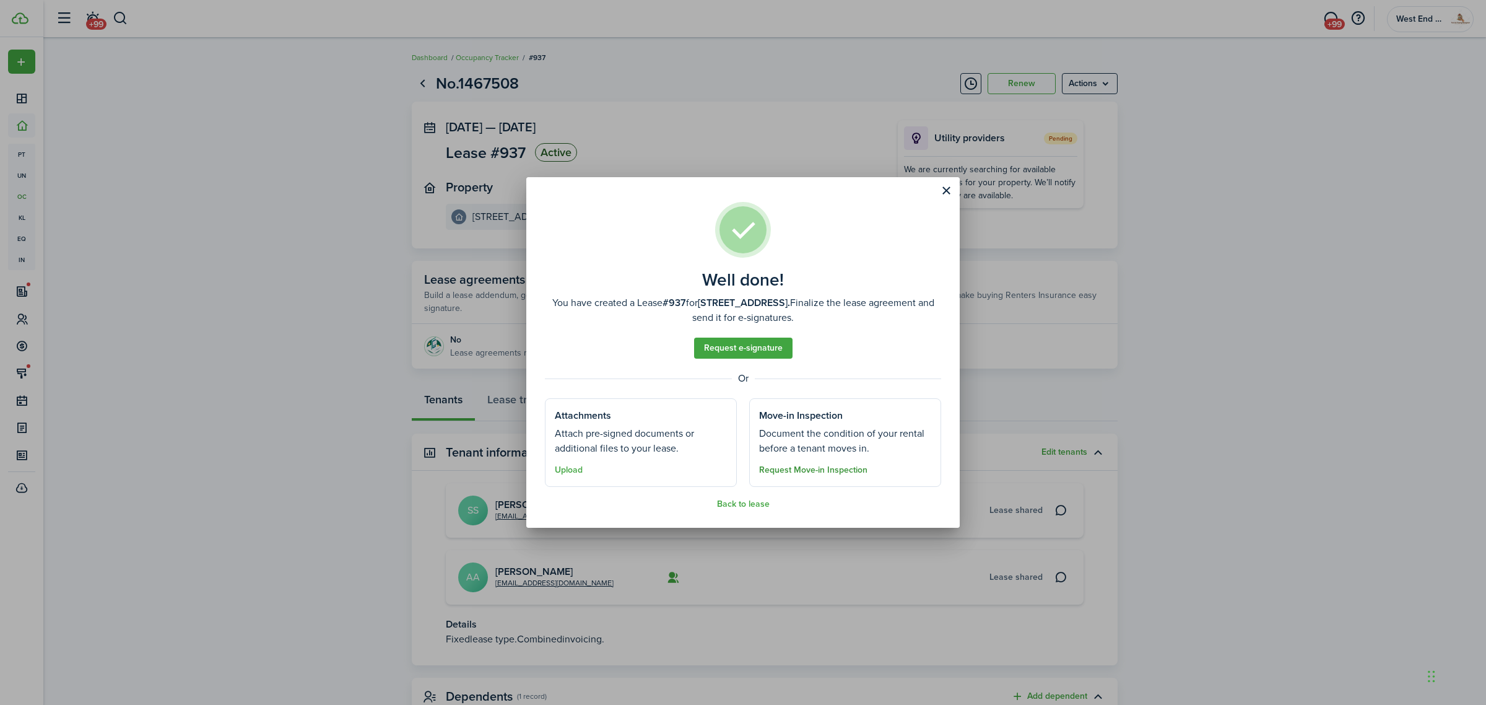
click at [824, 471] on button "Request Move-in Inspection" at bounding box center [813, 470] width 108 height 10
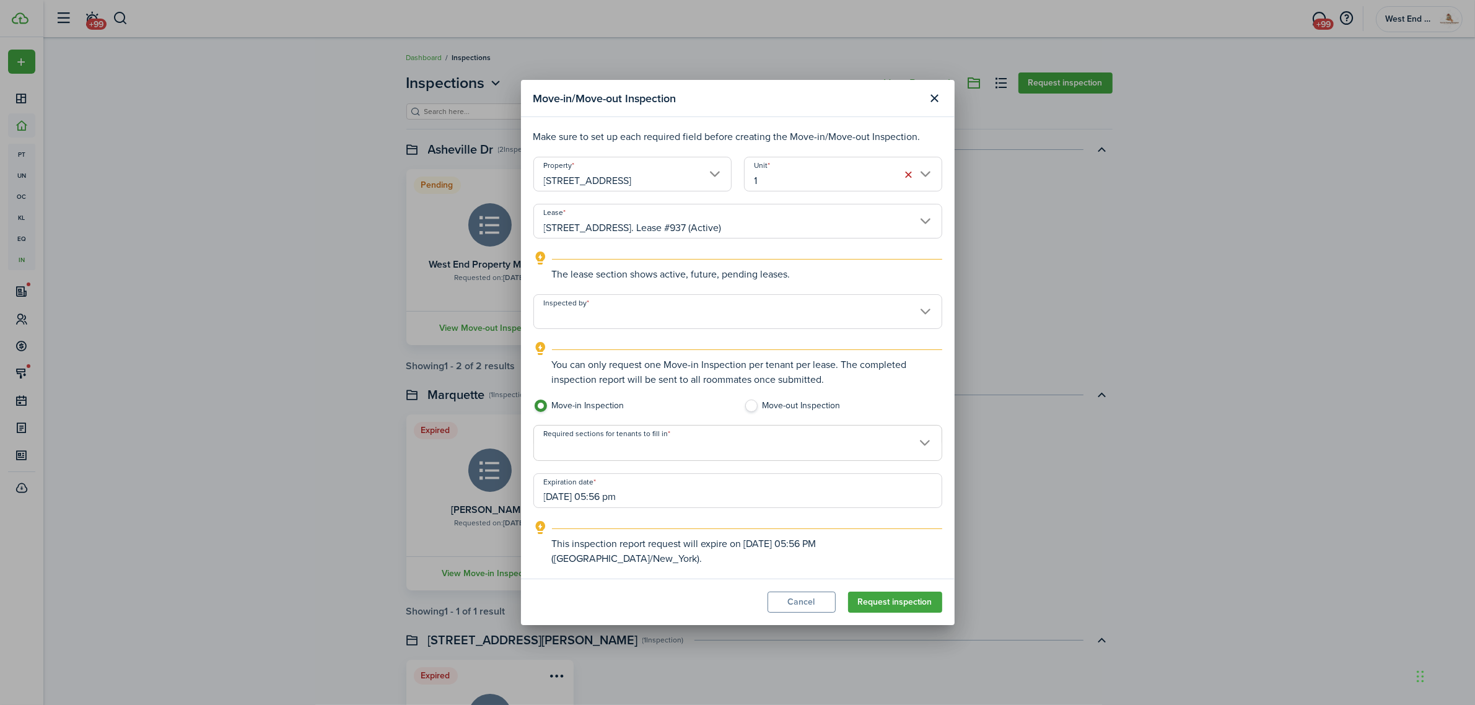
click at [622, 310] on input "Inspected by" at bounding box center [737, 311] width 409 height 35
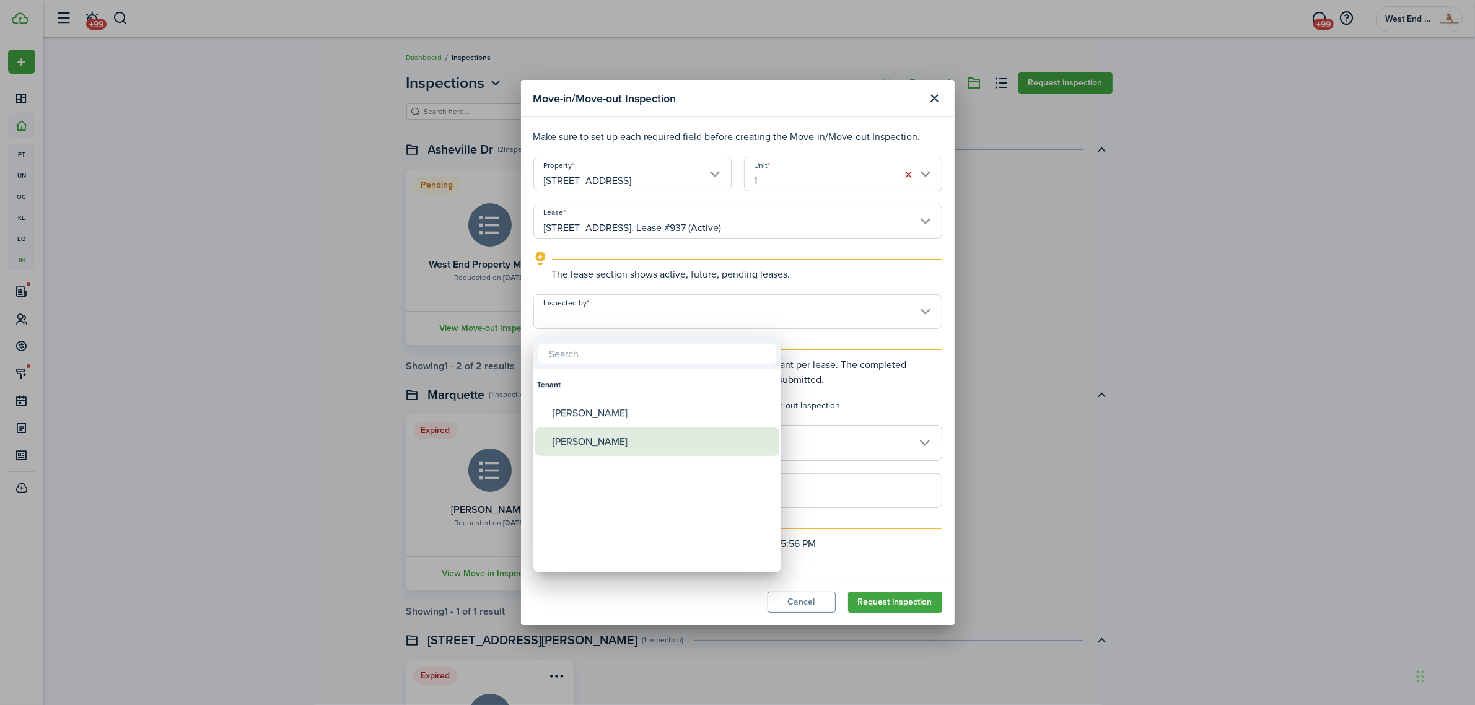
click at [607, 442] on div "[PERSON_NAME]" at bounding box center [661, 441] width 219 height 28
type input "[PERSON_NAME]"
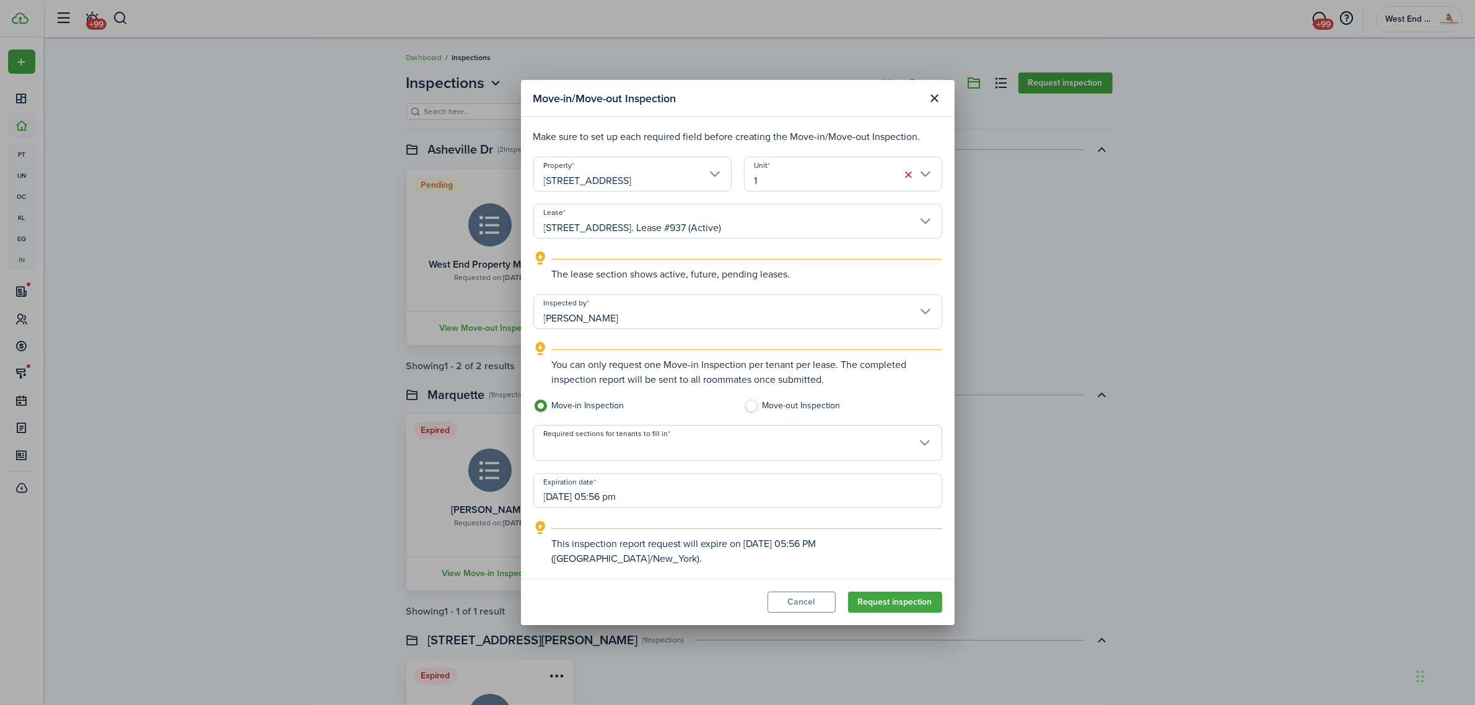
click at [663, 453] on span at bounding box center [738, 449] width 408 height 21
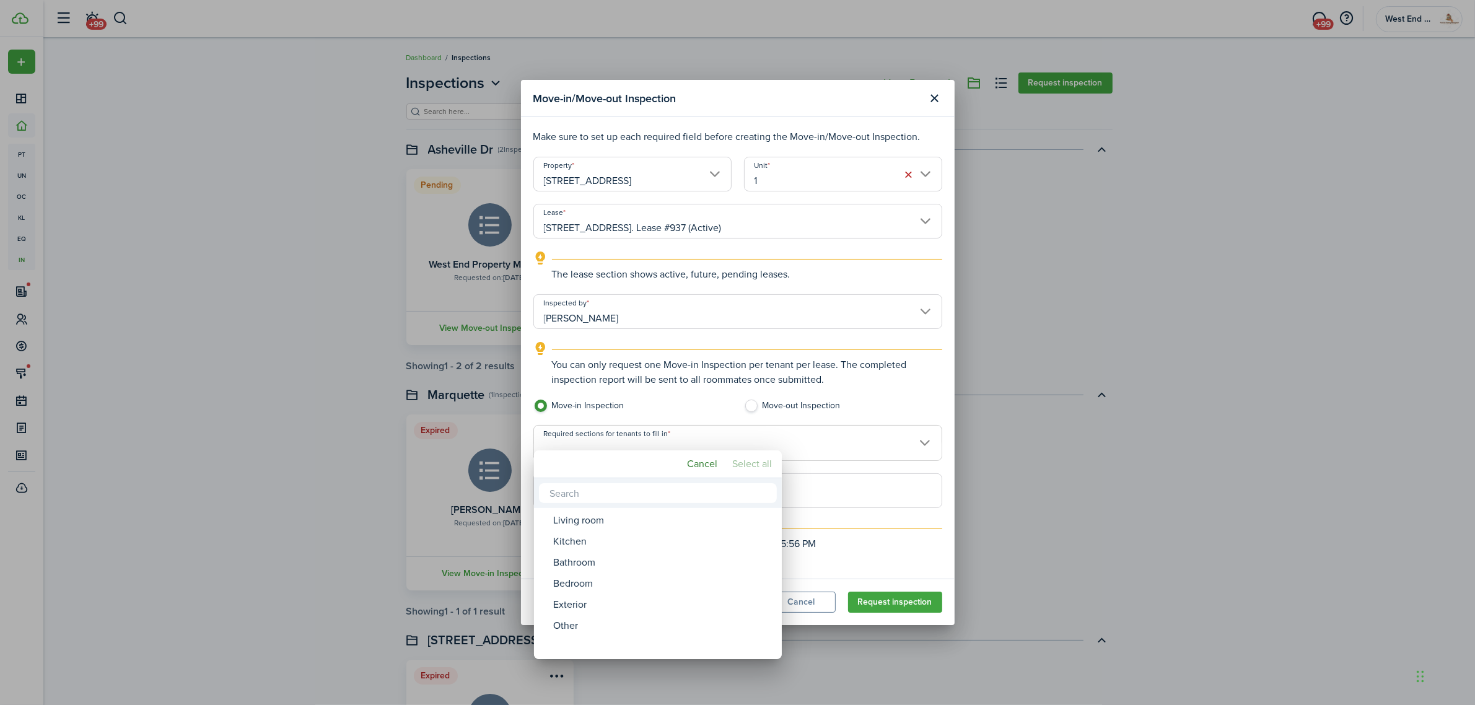
click at [739, 456] on mbsc-button "Select all" at bounding box center [752, 464] width 50 height 22
type input "Living room, Kitchen, Bathroom, Bedroom, Exterior, Other"
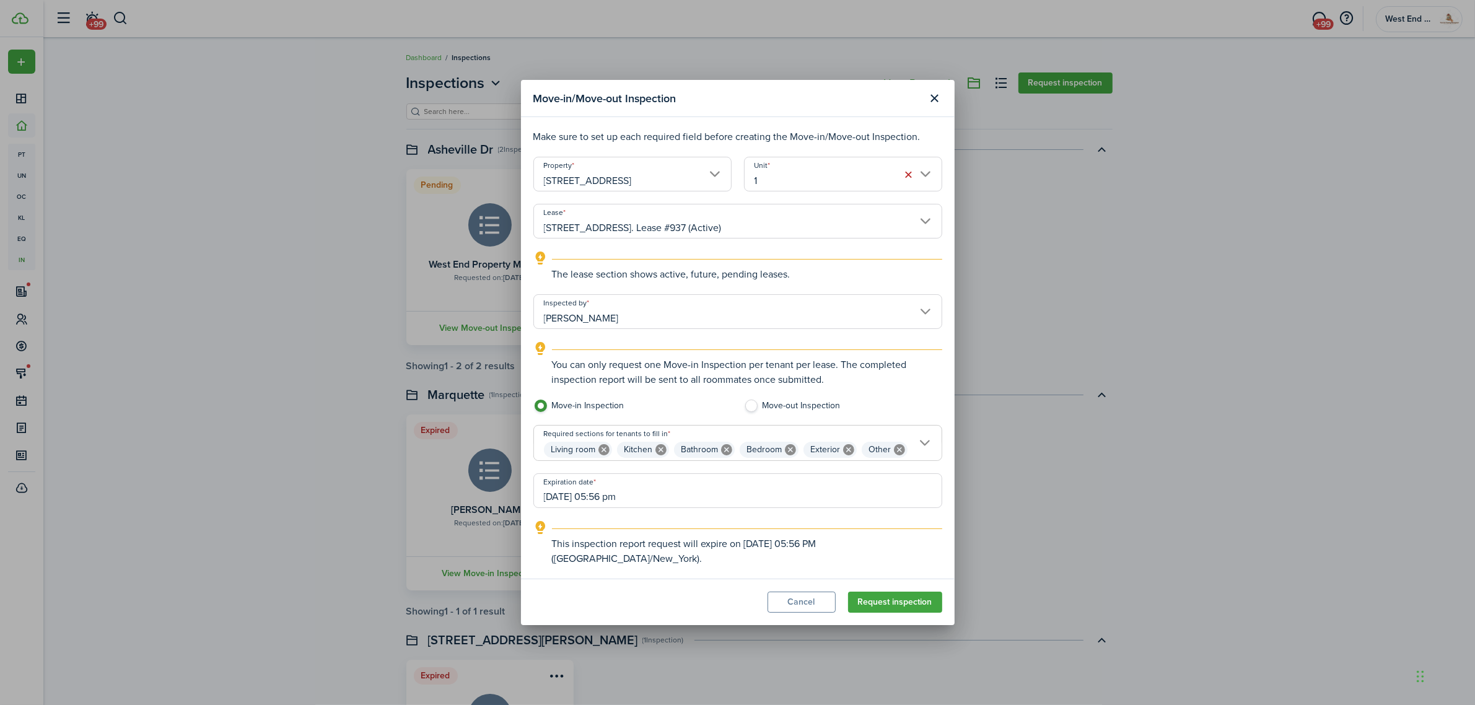
click at [734, 487] on input "[DATE] 05:56 pm" at bounding box center [737, 490] width 409 height 35
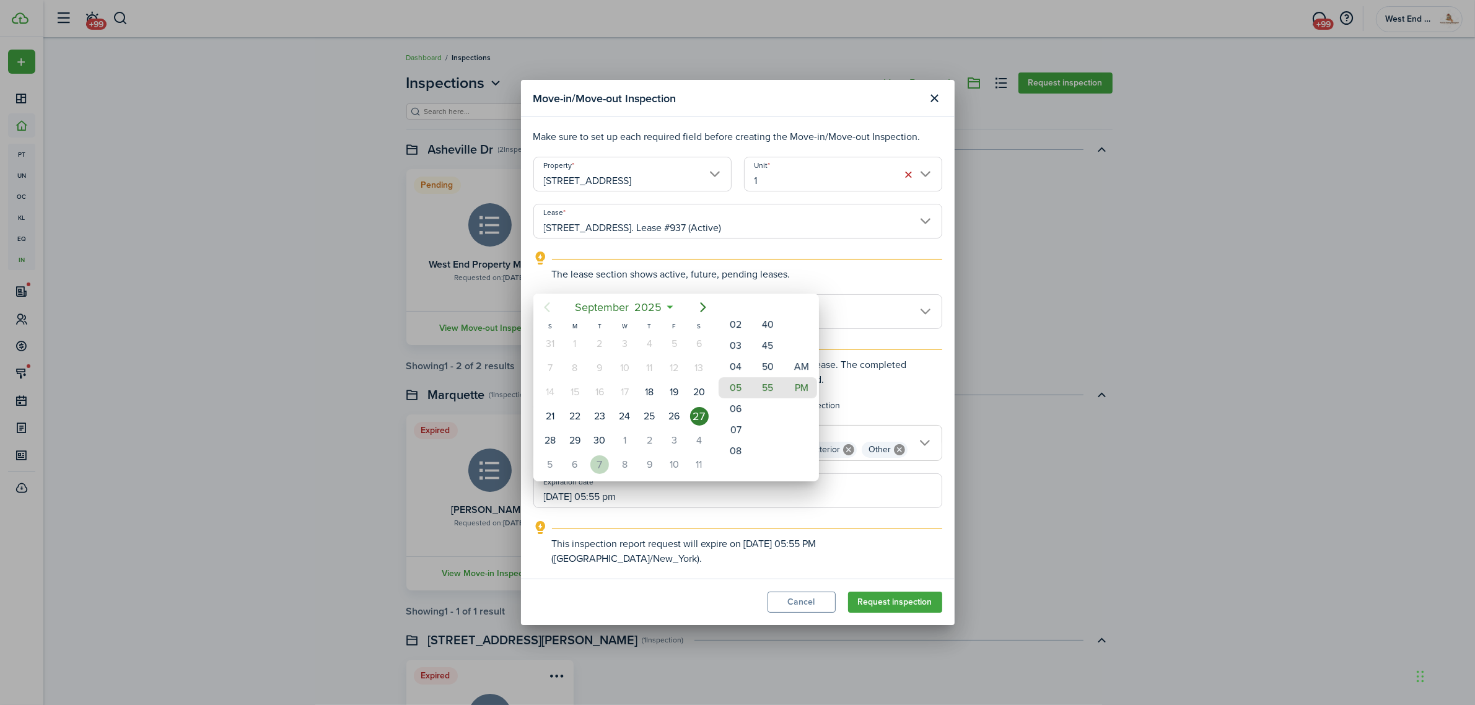
drag, startPoint x: 703, startPoint y: 302, endPoint x: 578, endPoint y: 463, distance: 203.9
click at [586, 463] on div "[DATE] S M T W T F S 27 28 29 30 [DATE] 1 2 3 4 5 6 7 8 9 10 11 12 13 14 15 16 …" at bounding box center [624, 385] width 183 height 183
click at [577, 463] on div "6" at bounding box center [574, 464] width 19 height 19
type input "[DATE] 05:55 pm"
click at [890, 600] on div at bounding box center [737, 352] width 1673 height 903
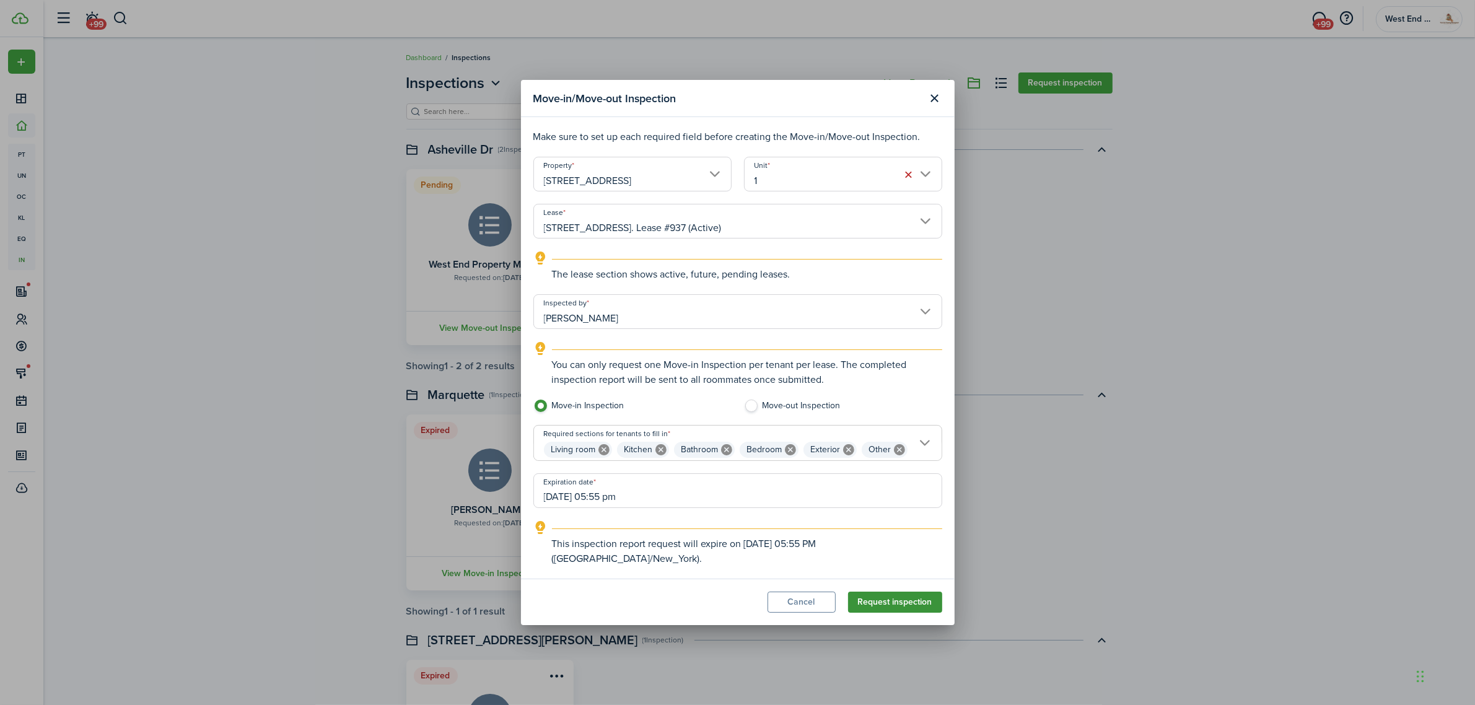
click at [892, 595] on button "Request inspection" at bounding box center [895, 601] width 94 height 21
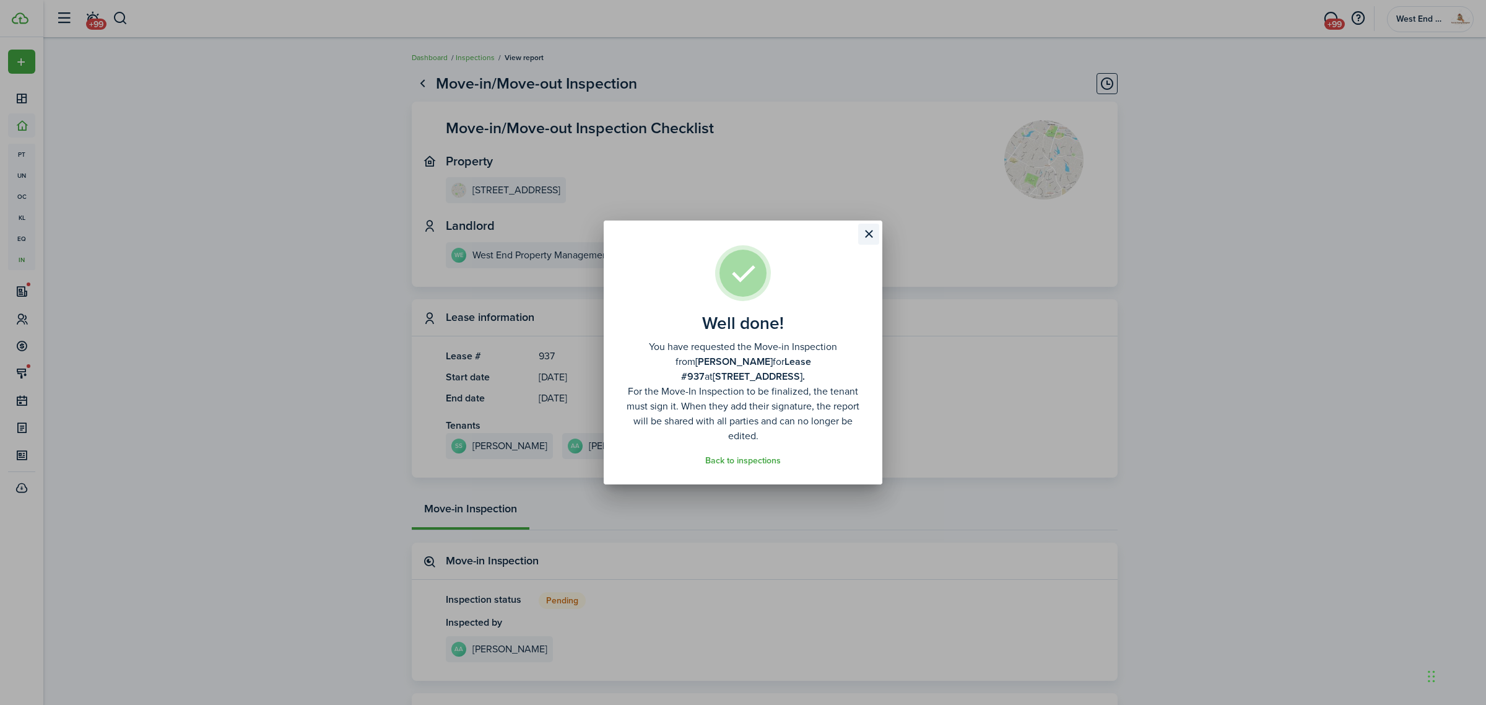
click at [869, 227] on button "Close modal" at bounding box center [868, 234] width 21 height 21
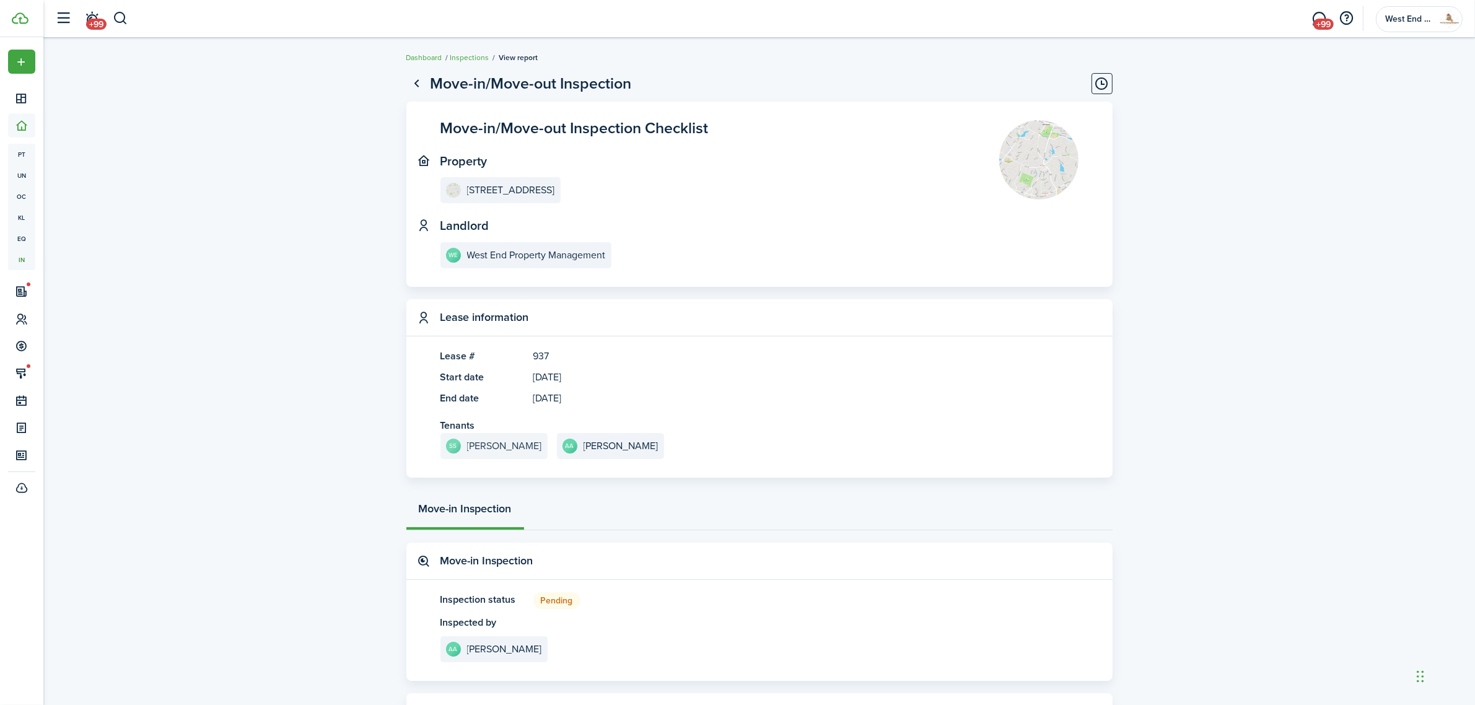
click at [495, 444] on e-details-info-title "[PERSON_NAME]" at bounding box center [504, 445] width 75 height 11
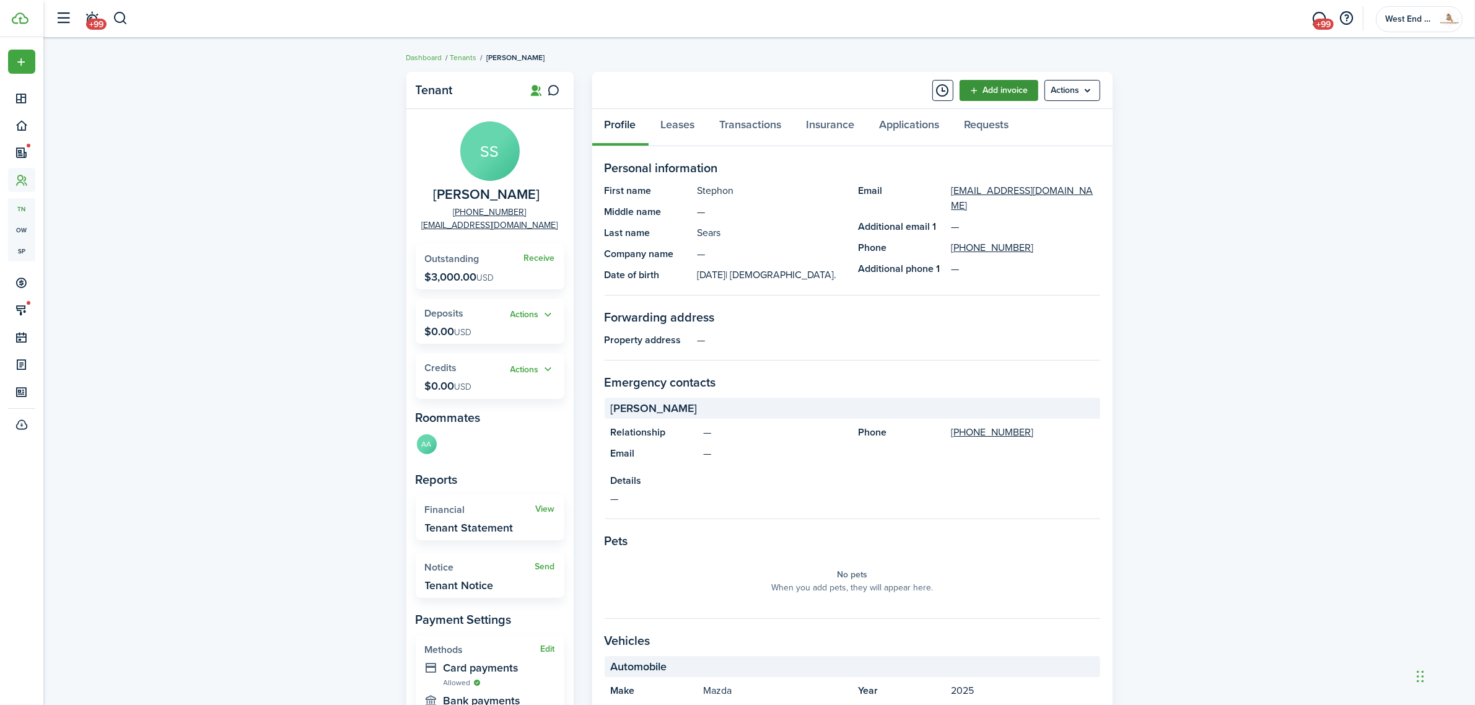
click at [999, 87] on link "Add invoice" at bounding box center [998, 90] width 79 height 21
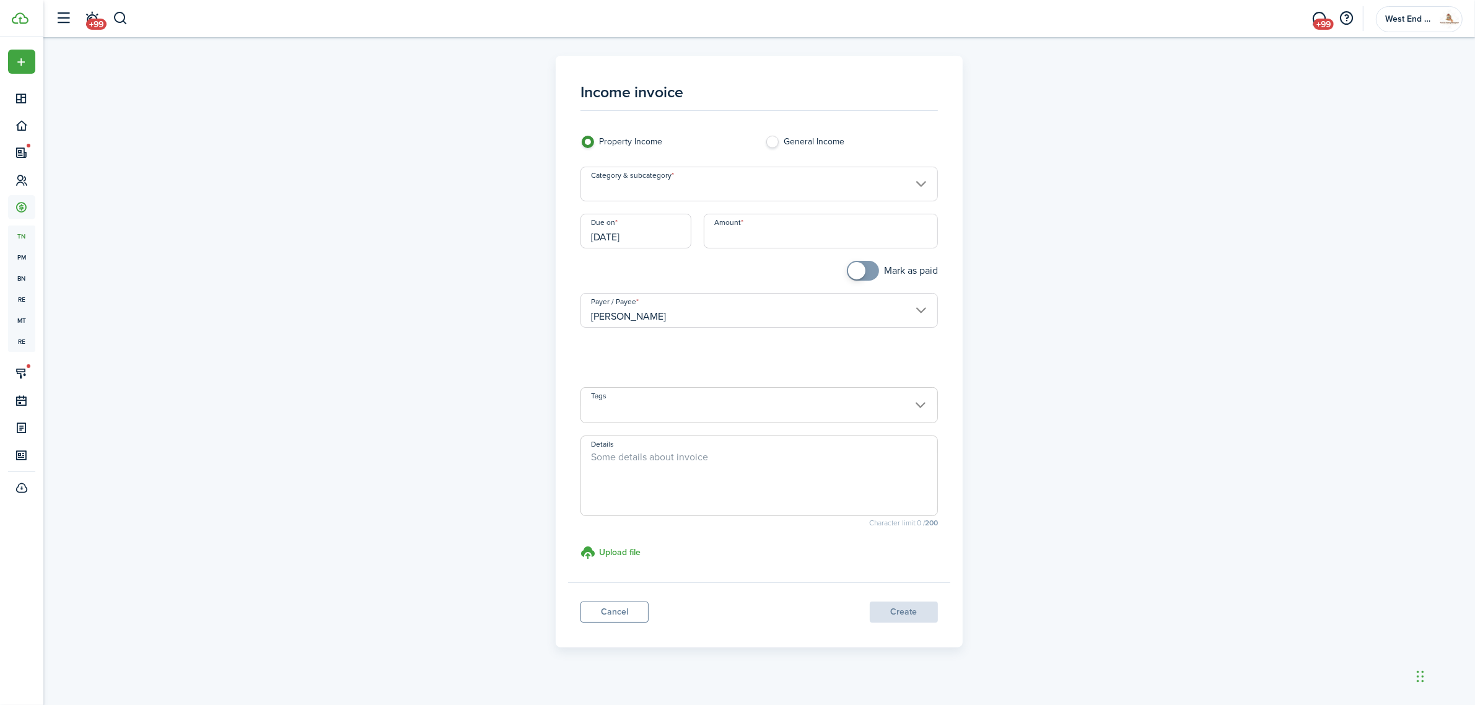
click at [673, 190] on input "Category & subcategory" at bounding box center [758, 184] width 357 height 35
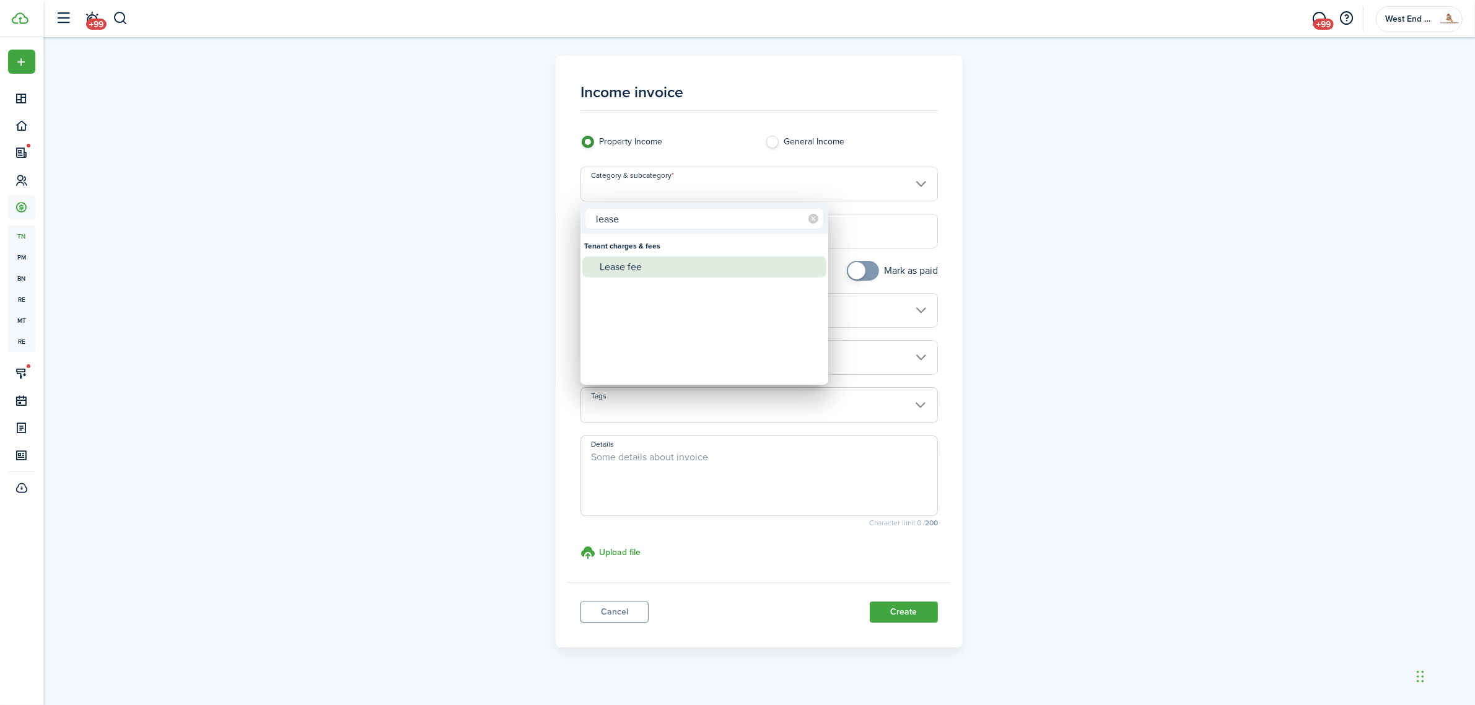
type input "lease"
click at [641, 258] on div "Lease fee" at bounding box center [709, 266] width 219 height 21
type input "Tenant charges & fees / Lease fee"
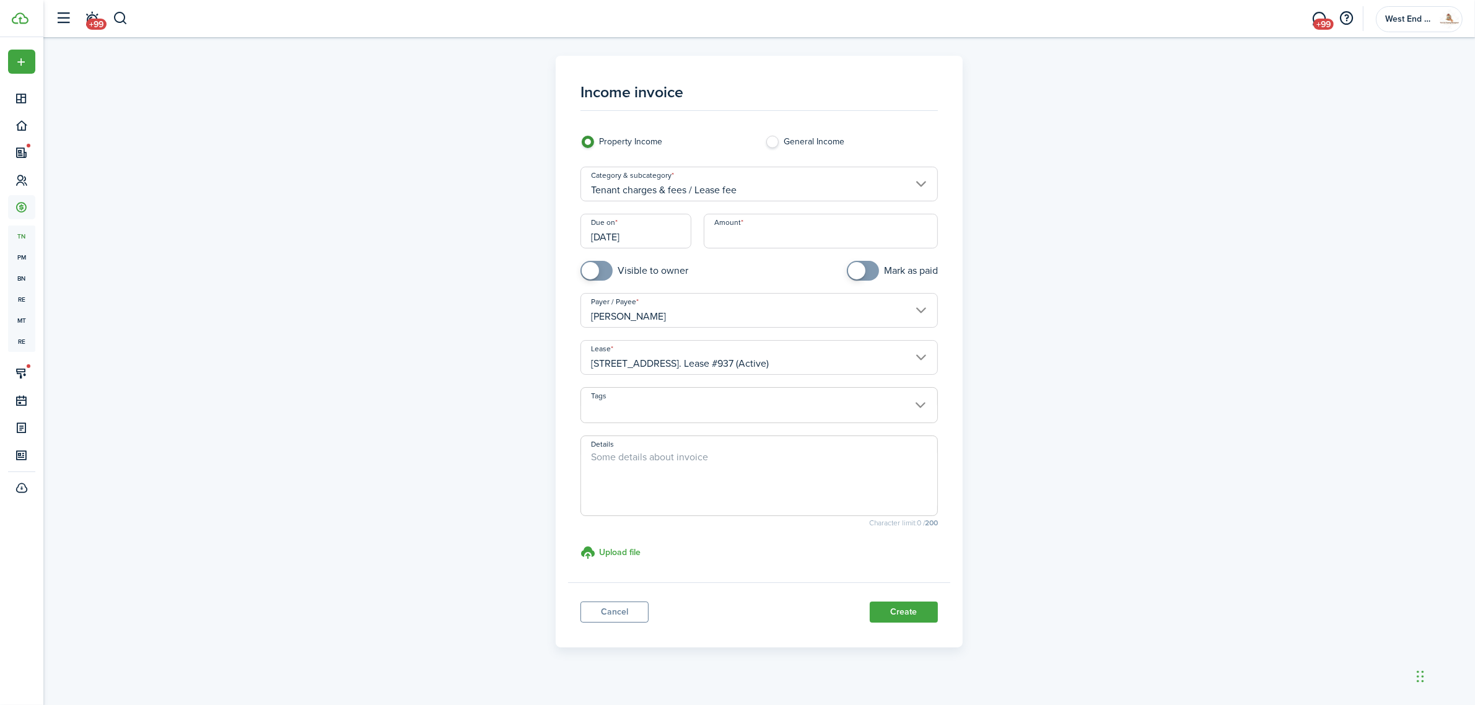
click at [735, 230] on input "Amount" at bounding box center [821, 231] width 234 height 35
type input "$175.00"
click at [915, 613] on button "Create" at bounding box center [904, 611] width 68 height 21
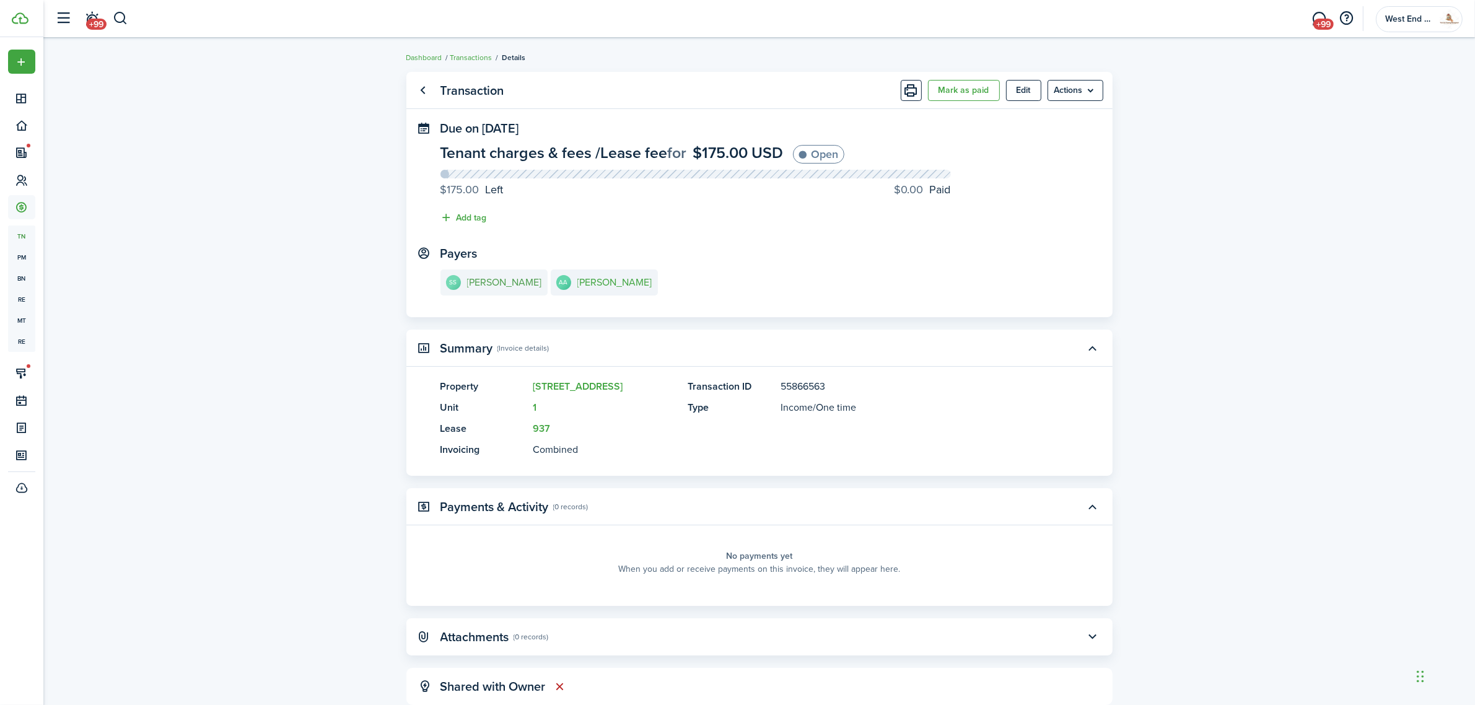
click at [494, 281] on e-details-info-title "[PERSON_NAME]" at bounding box center [504, 282] width 75 height 11
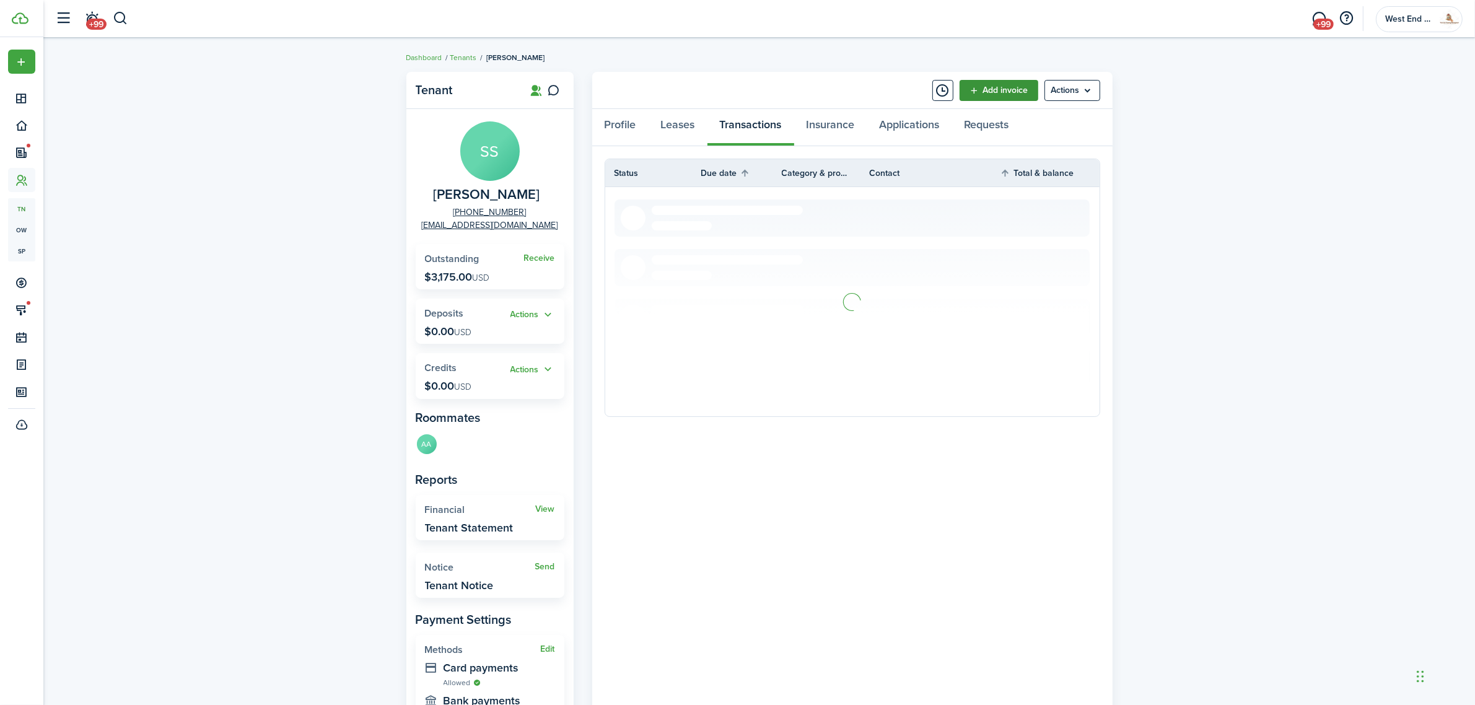
click at [1019, 90] on link "Add invoice" at bounding box center [998, 90] width 79 height 21
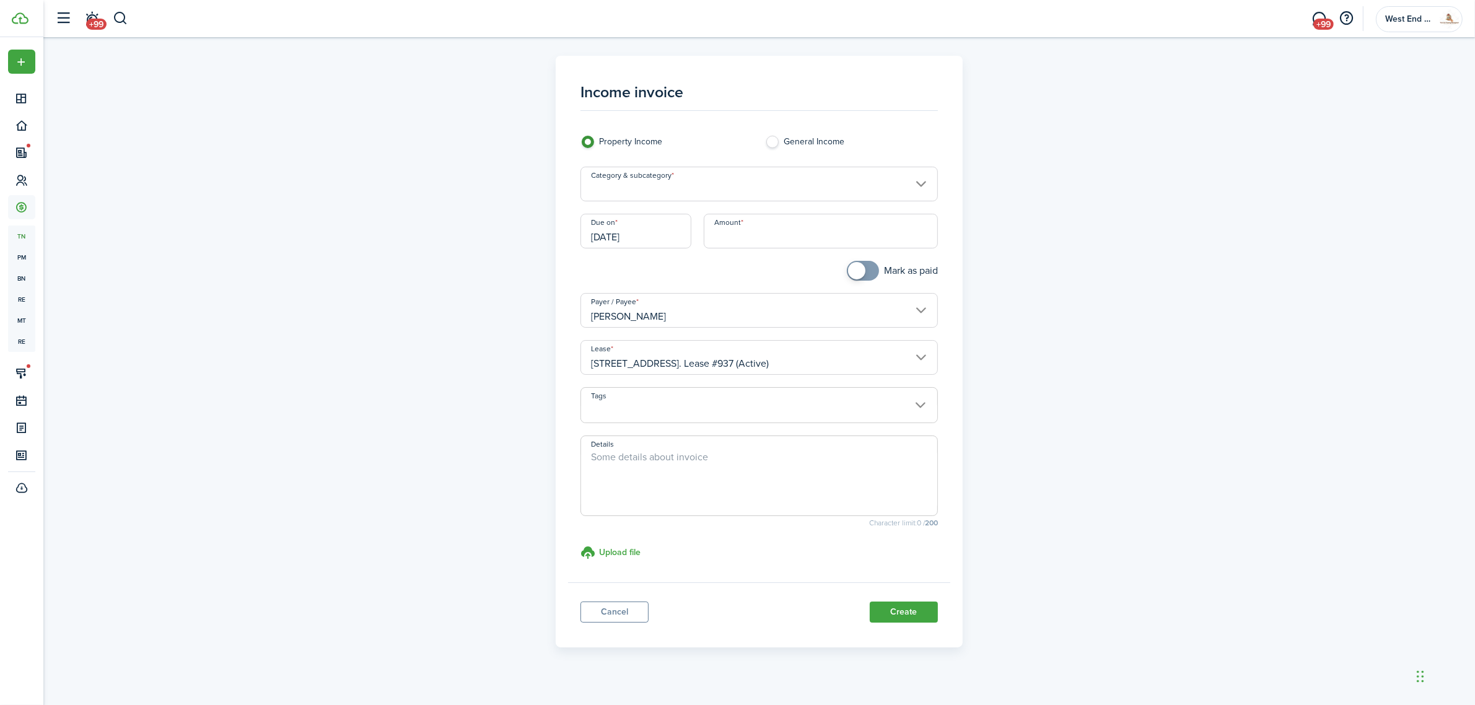
click at [673, 180] on input "Category & subcategory" at bounding box center [758, 184] width 357 height 35
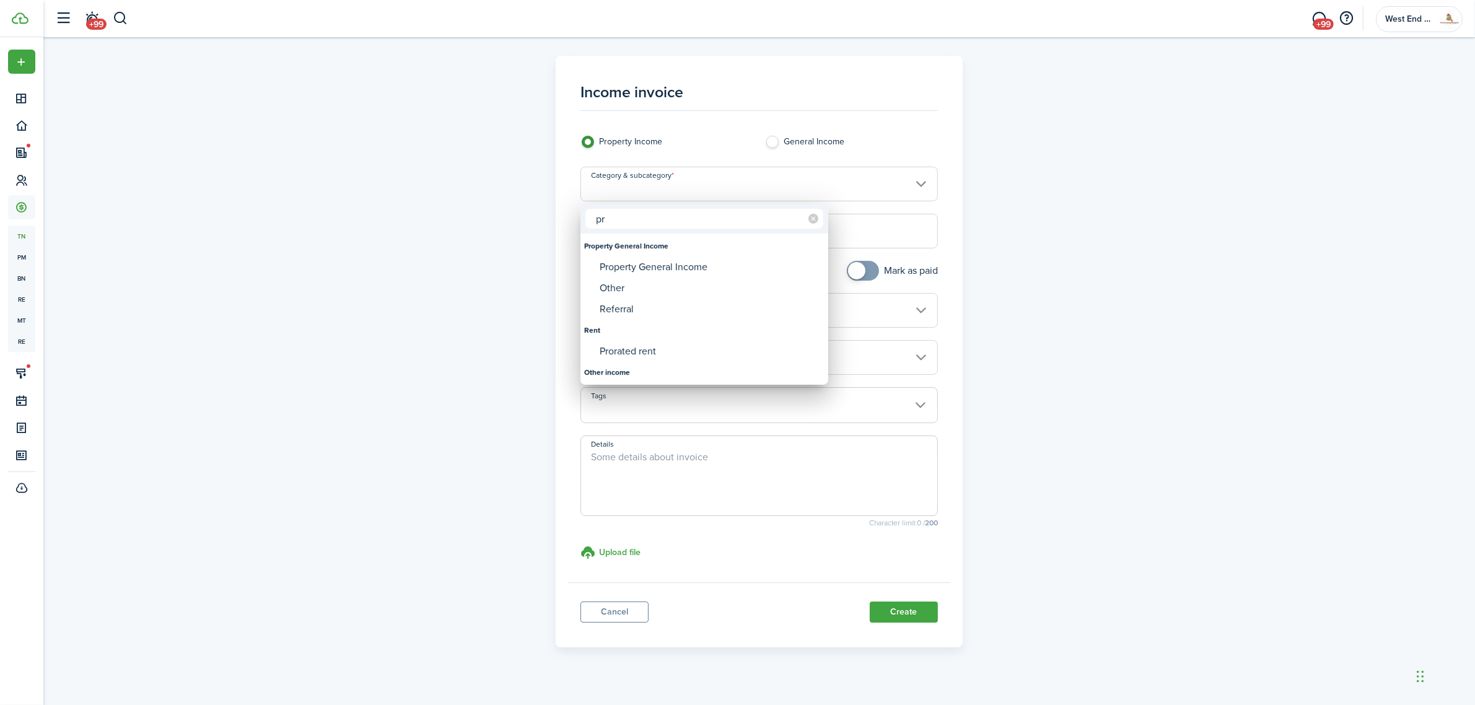
type input "p"
type input "rent"
click at [671, 264] on div "Rent" at bounding box center [709, 266] width 219 height 21
type input "Rent"
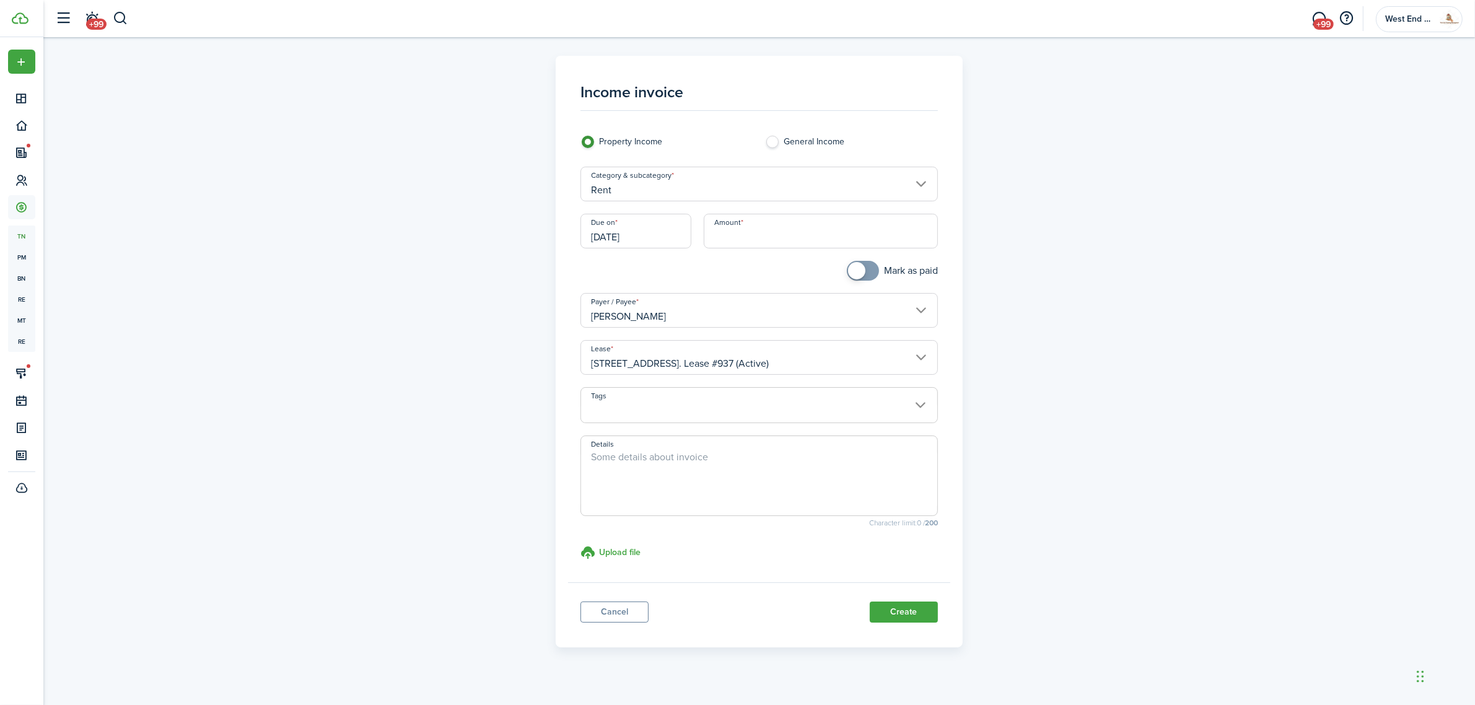
click at [736, 232] on input "Amount" at bounding box center [821, 231] width 234 height 35
click at [676, 232] on input "[DATE]" at bounding box center [635, 231] width 111 height 35
type input "$2,300.00"
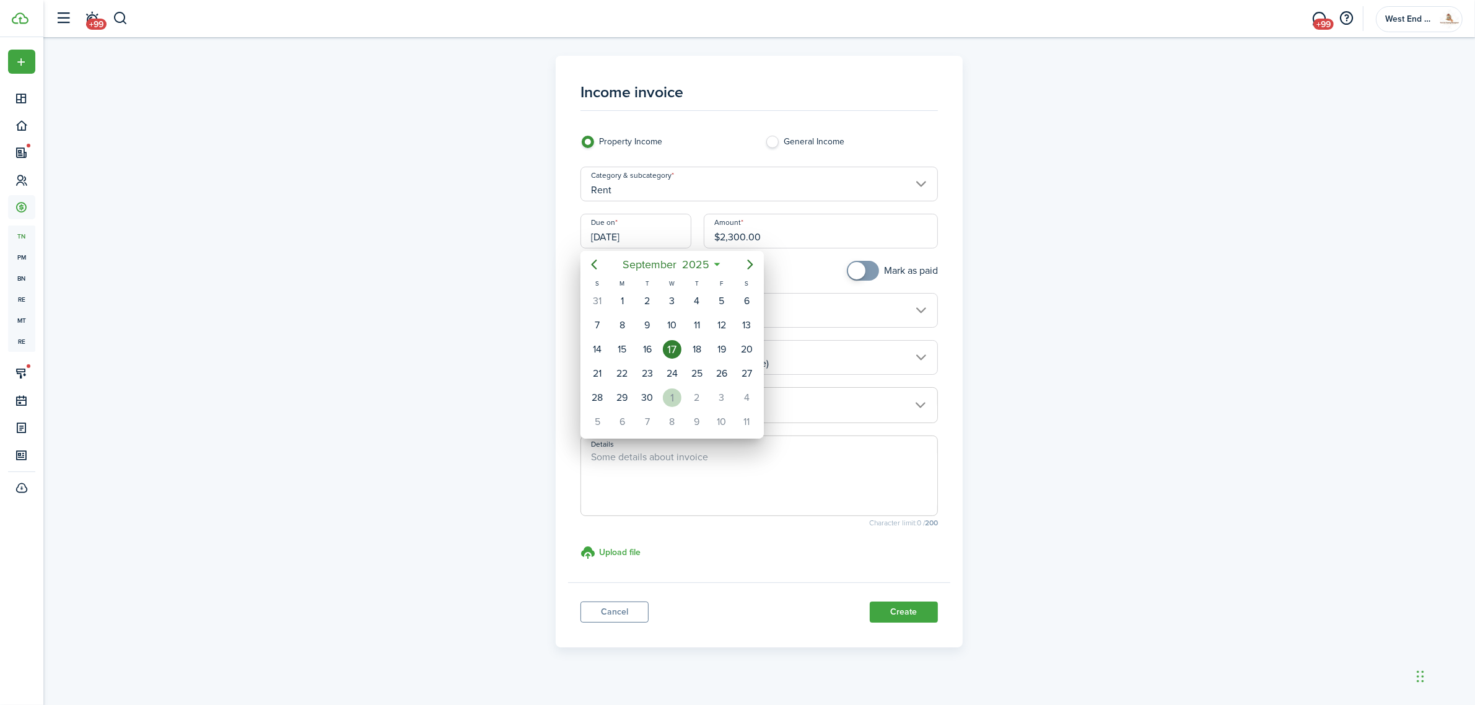
click at [672, 395] on div "1" at bounding box center [672, 397] width 19 height 19
type input "[DATE]"
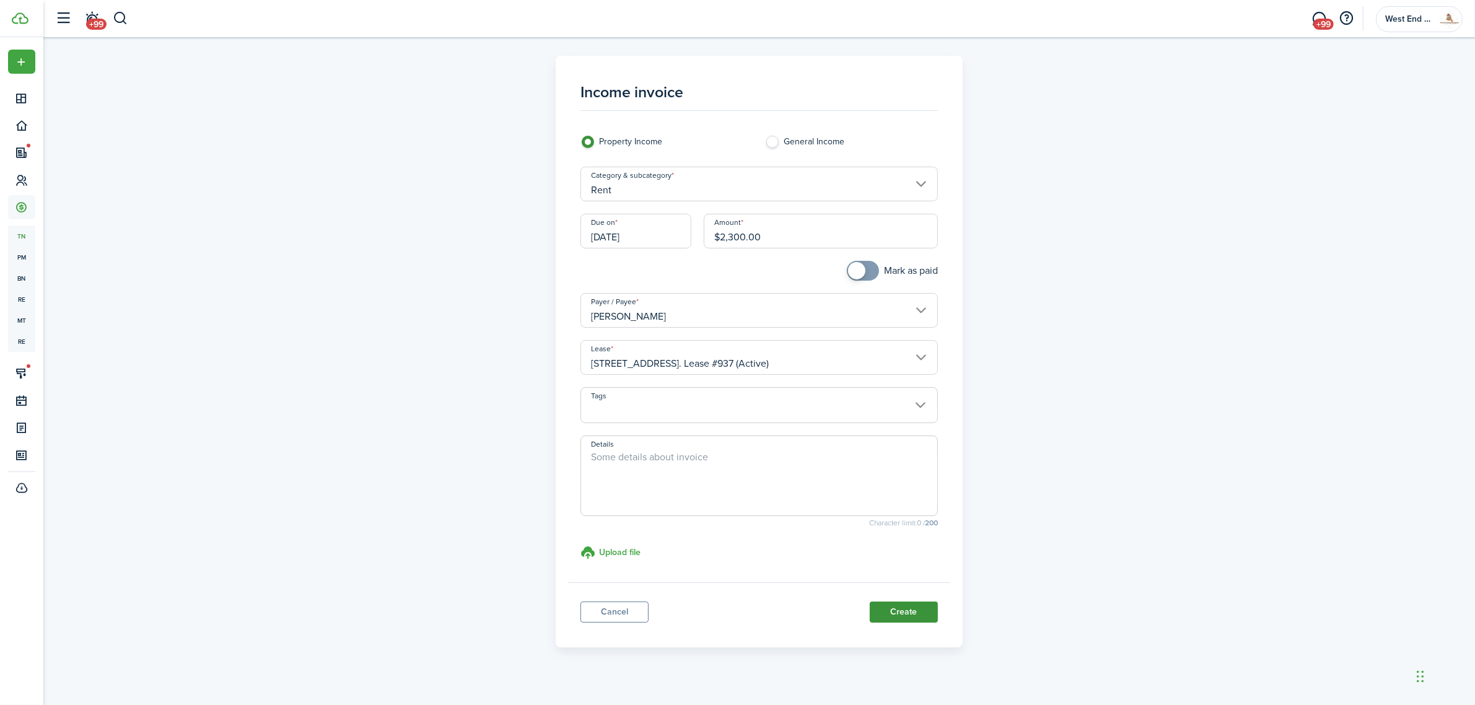
click at [909, 611] on button "Create" at bounding box center [904, 611] width 68 height 21
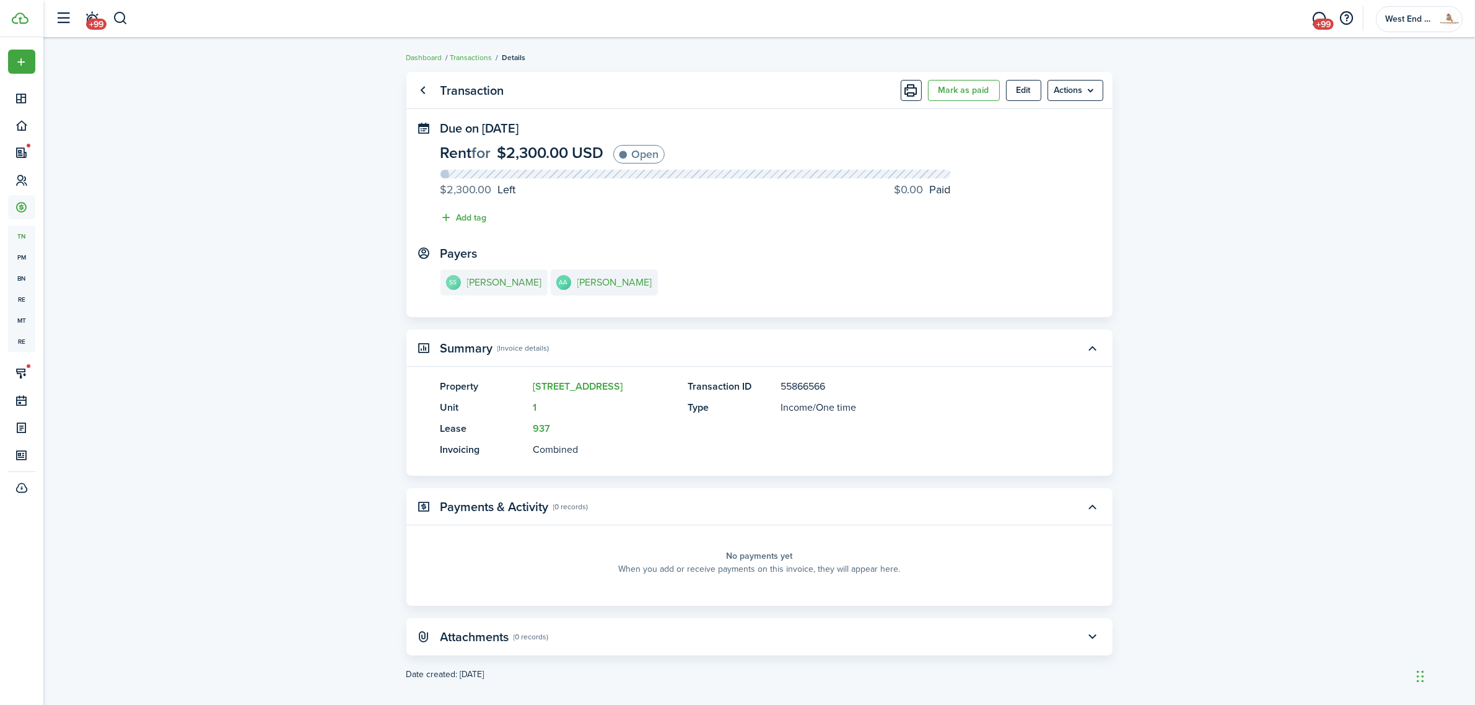
click at [503, 280] on e-details-info-title "[PERSON_NAME]" at bounding box center [504, 282] width 75 height 11
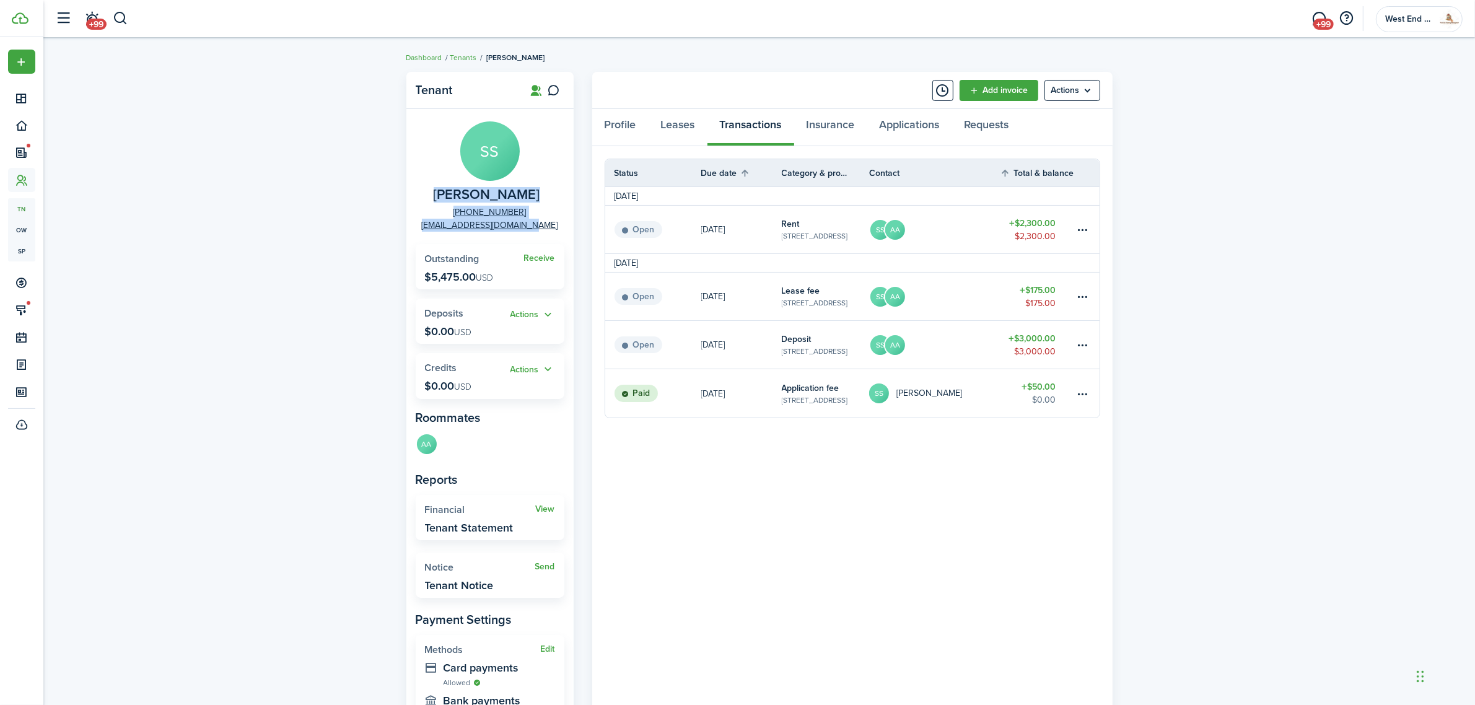
drag, startPoint x: 553, startPoint y: 227, endPoint x: 416, endPoint y: 196, distance: 141.1
click at [416, 196] on panel-main-group "SS [PERSON_NAME] [PHONE_NUMBER] [EMAIL_ADDRESS][DOMAIN_NAME]" at bounding box center [490, 176] width 149 height 110
copy panel-main-group "[PERSON_NAME] [PHONE_NUMBER] [EMAIL_ADDRESS][DOMAIN_NAME]"
click at [425, 441] on avatar-text "AA" at bounding box center [427, 443] width 20 height 20
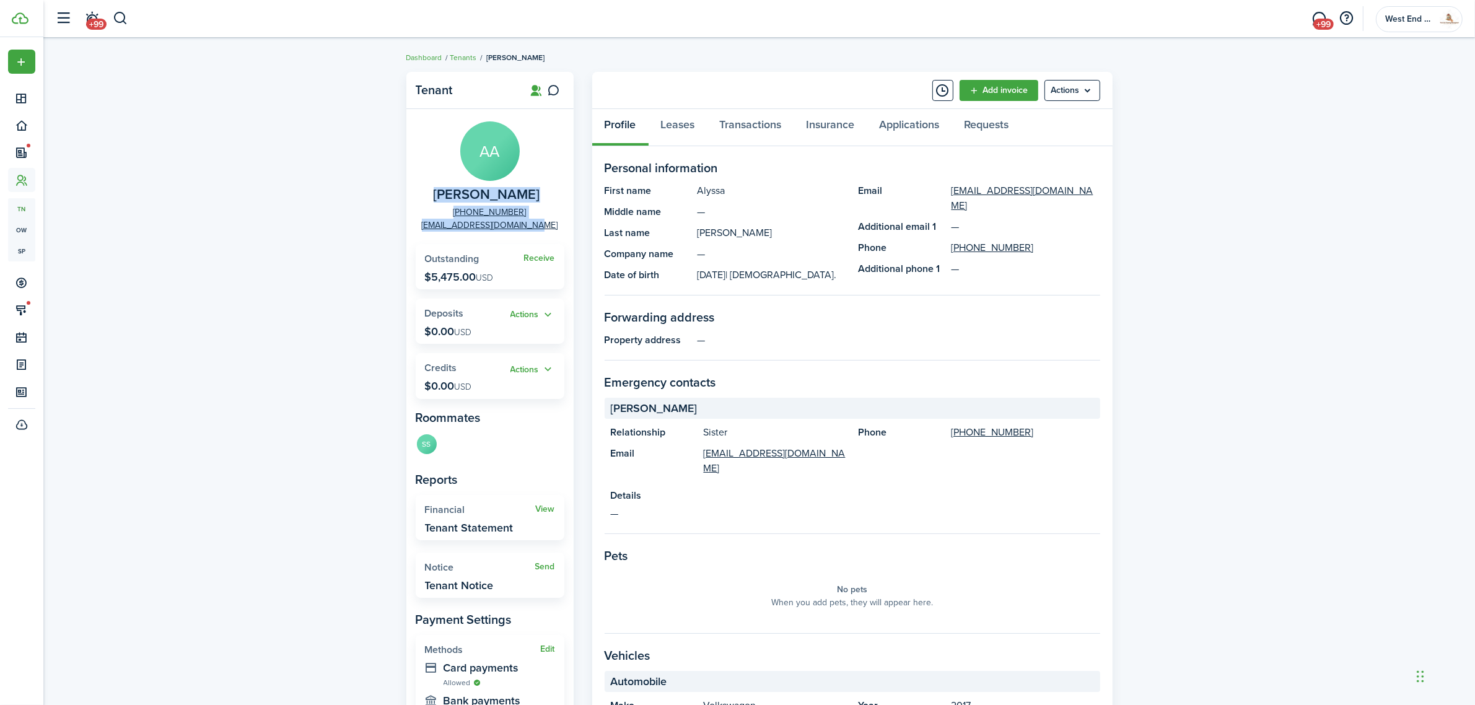
drag, startPoint x: 555, startPoint y: 228, endPoint x: 453, endPoint y: 202, distance: 104.8
click at [453, 202] on panel-main-group "AA [PERSON_NAME] [PHONE_NUMBER] [EMAIL_ADDRESS][DOMAIN_NAME]" at bounding box center [490, 176] width 149 height 110
copy panel-main-group "[PERSON_NAME] [PHONE_NUMBER] [EMAIL_ADDRESS][DOMAIN_NAME]"
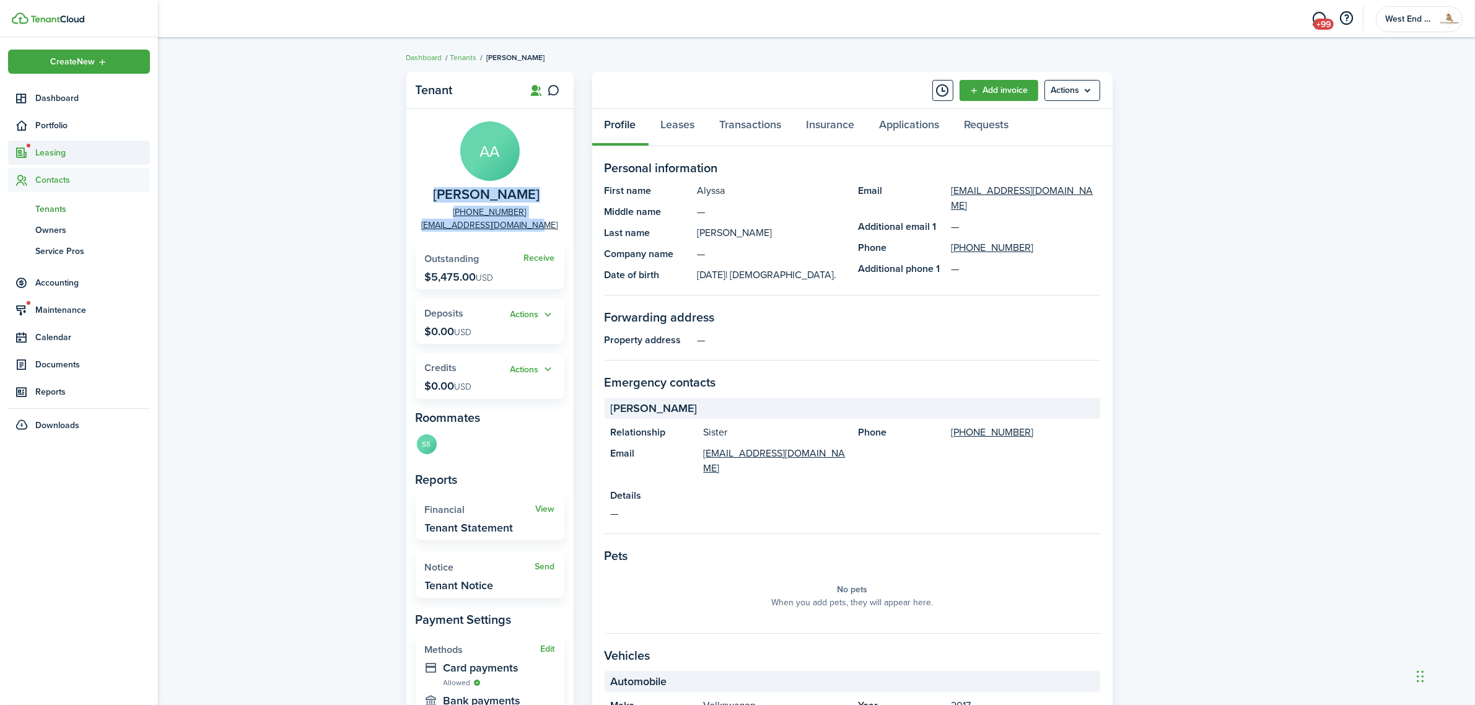
click at [63, 160] on span "Leasing" at bounding box center [79, 153] width 142 height 24
click at [53, 220] on span "Listings" at bounding box center [92, 223] width 115 height 13
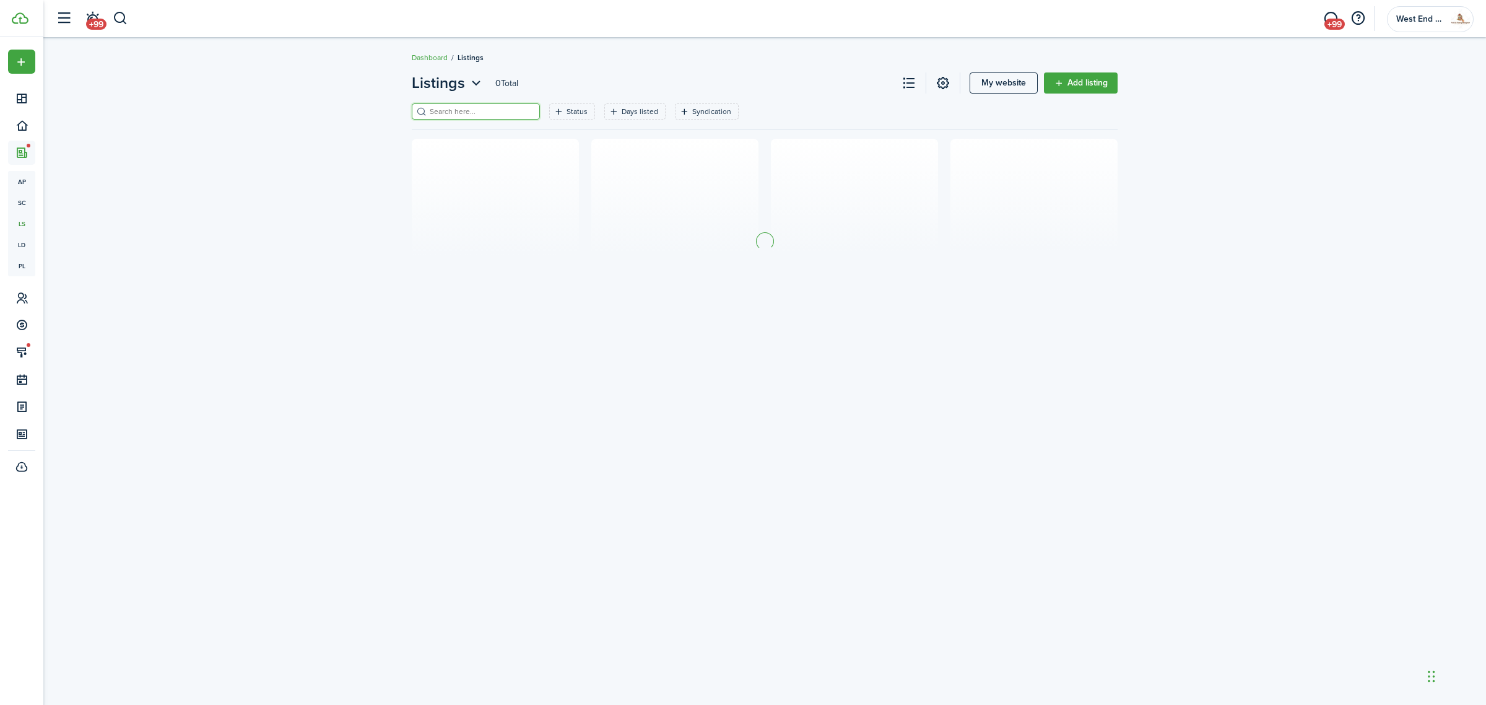
click at [492, 115] on input "search" at bounding box center [481, 112] width 109 height 12
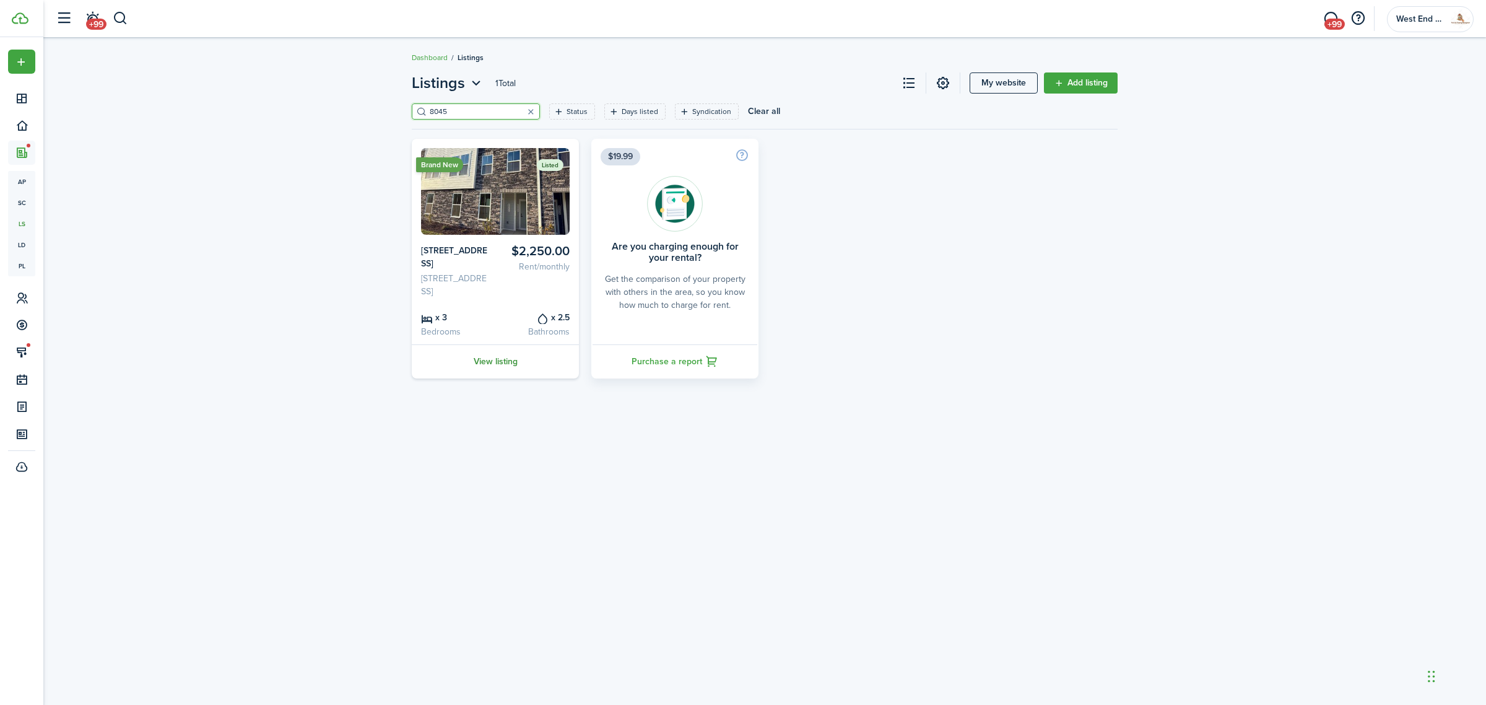
type input "8045"
click at [512, 378] on link "View listing" at bounding box center [495, 361] width 167 height 34
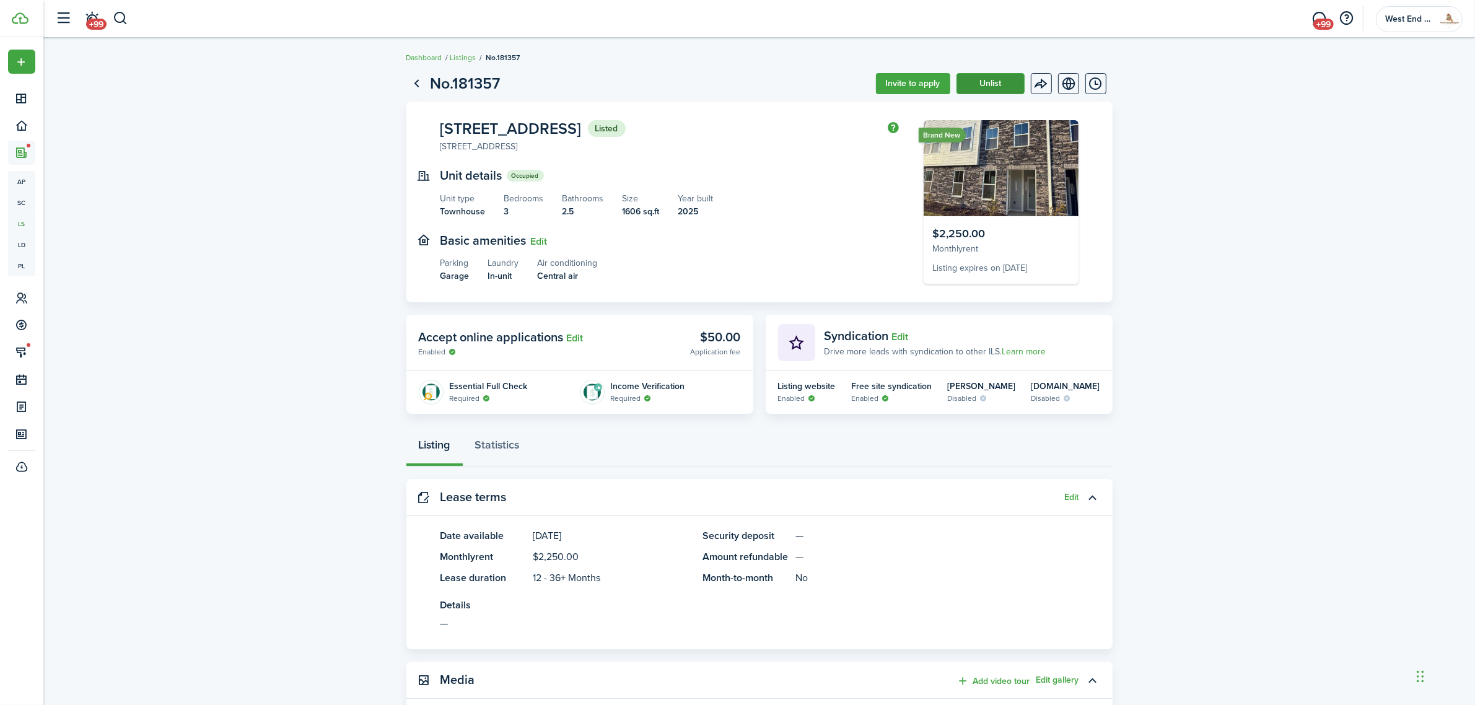
click at [998, 87] on button "Unlist" at bounding box center [990, 83] width 68 height 21
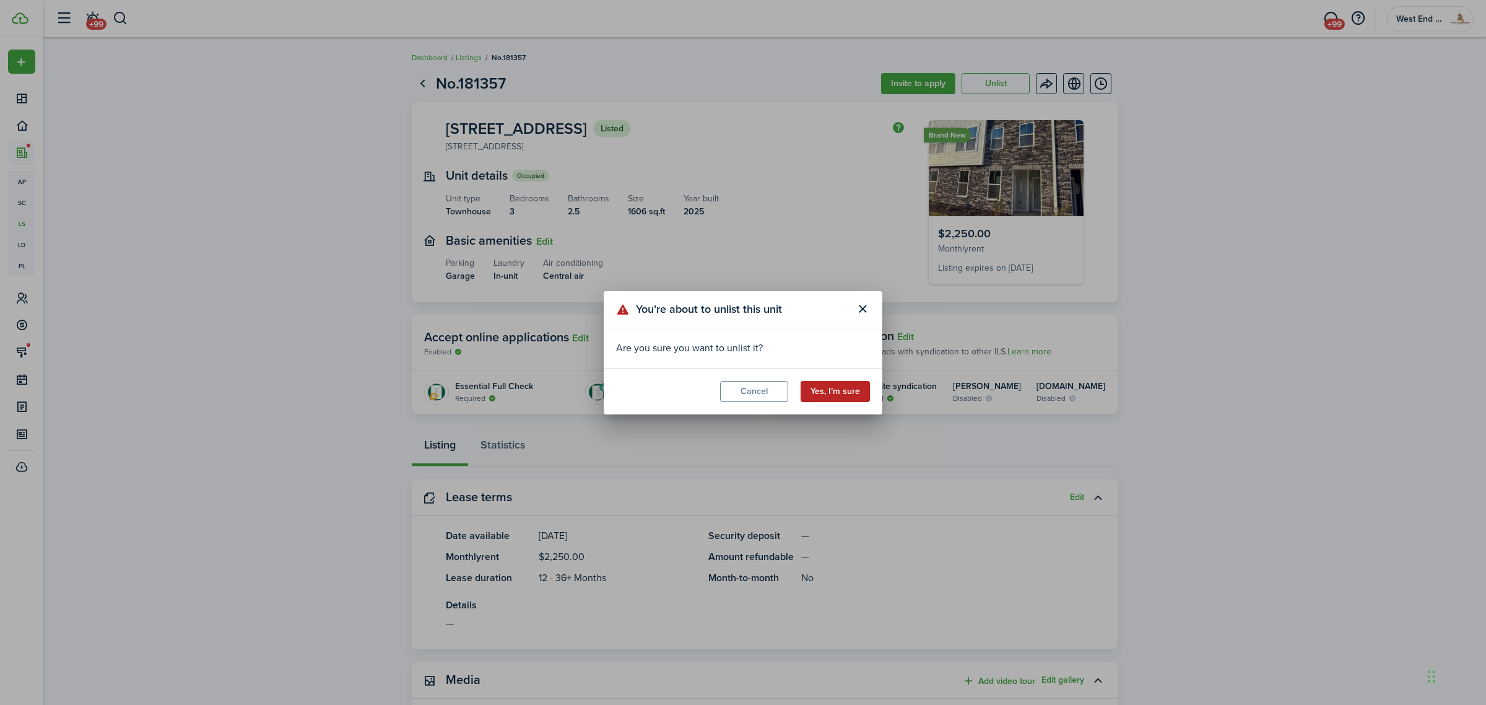
click at [834, 388] on button "Yes, I’m sure" at bounding box center [835, 391] width 69 height 21
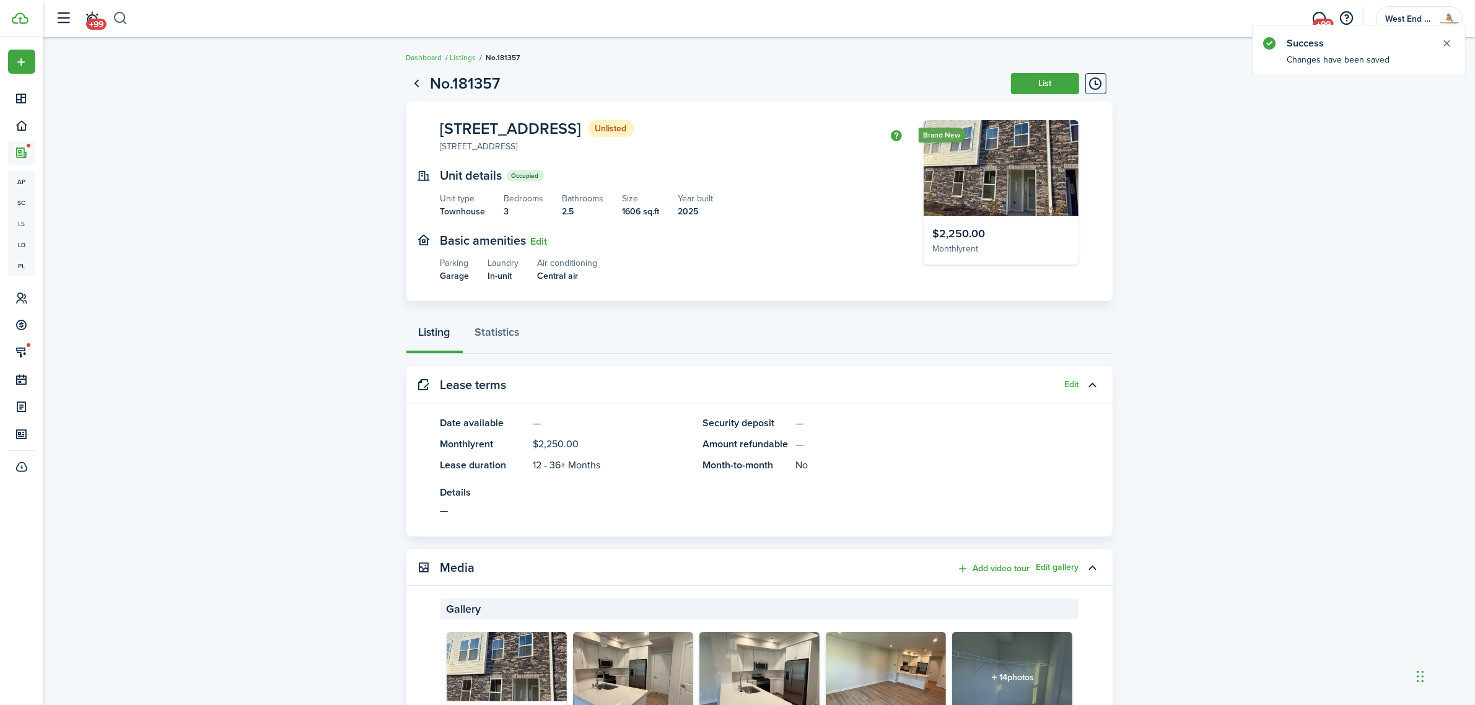
click at [122, 19] on button "button" at bounding box center [120, 18] width 15 height 21
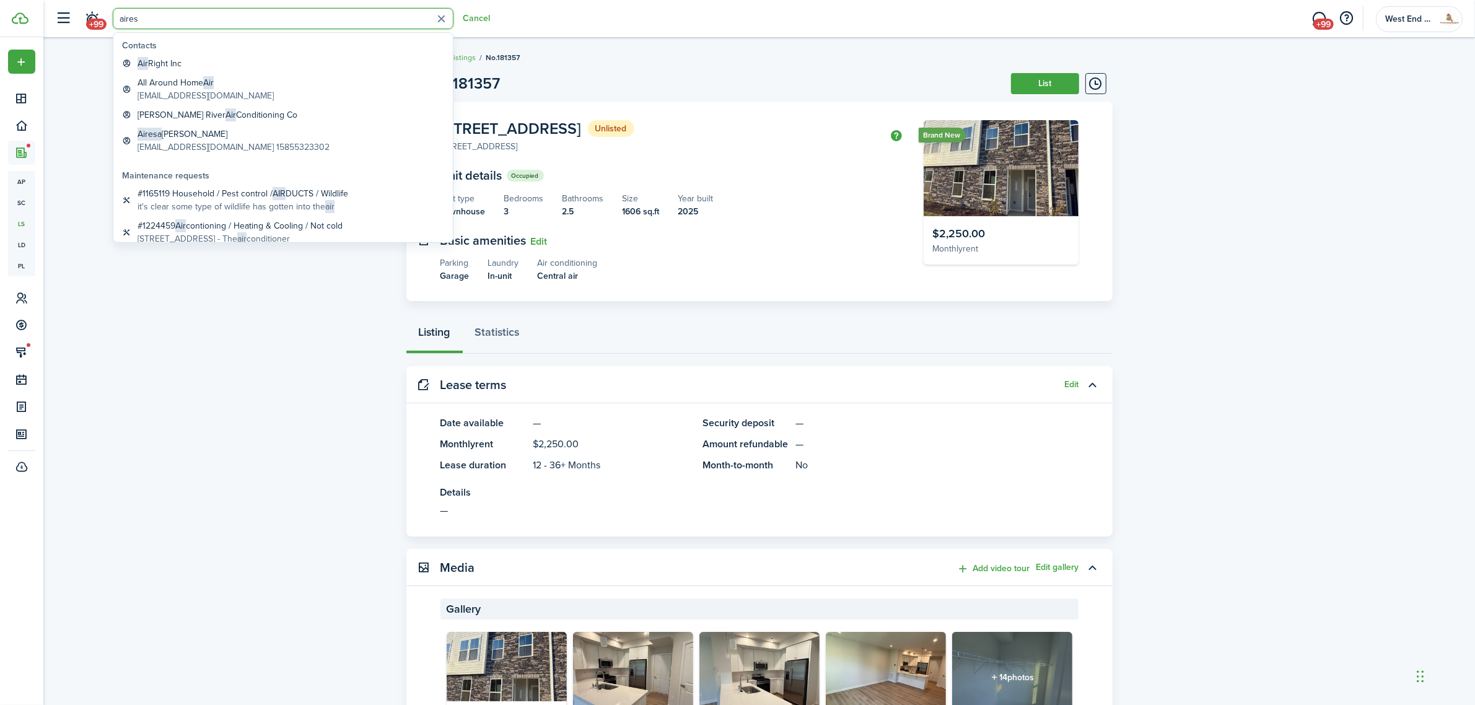
type input "aires"
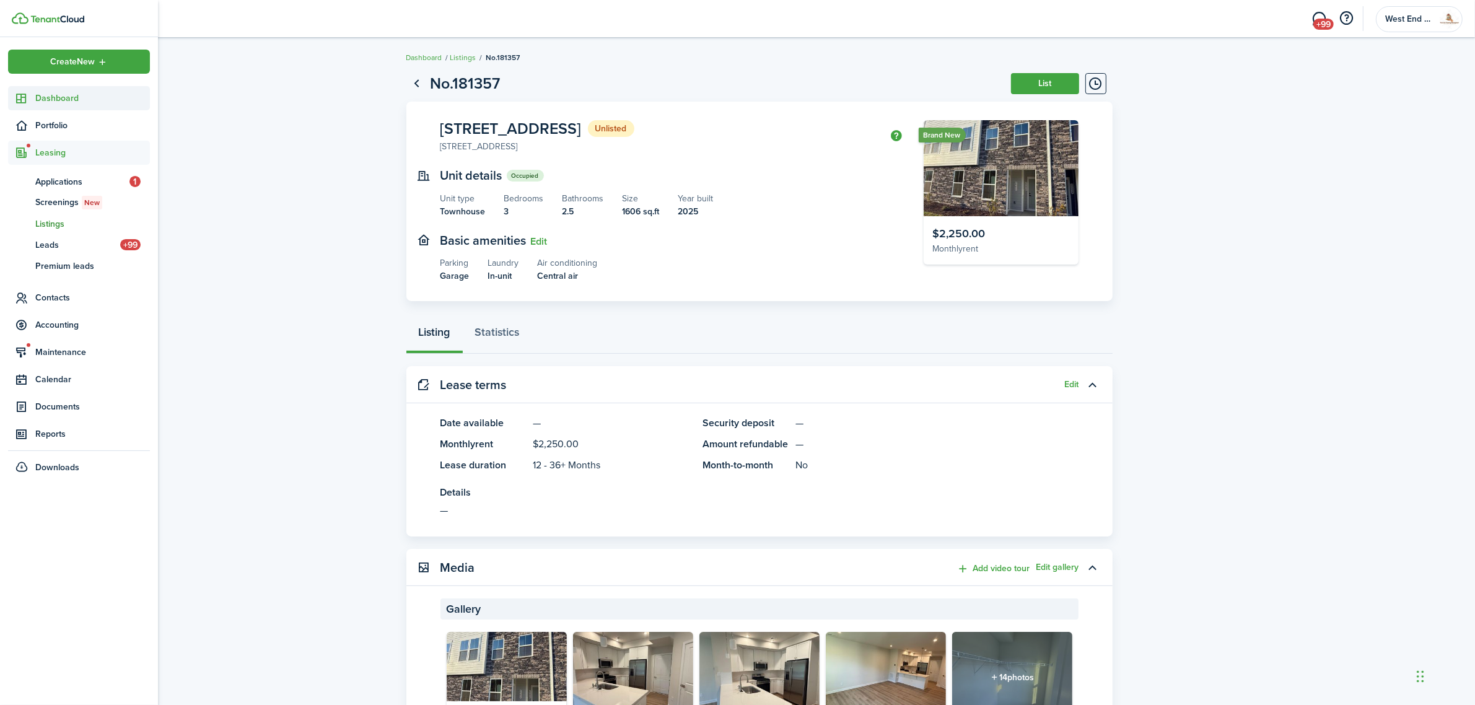
click at [28, 99] on icon at bounding box center [21, 98] width 13 height 12
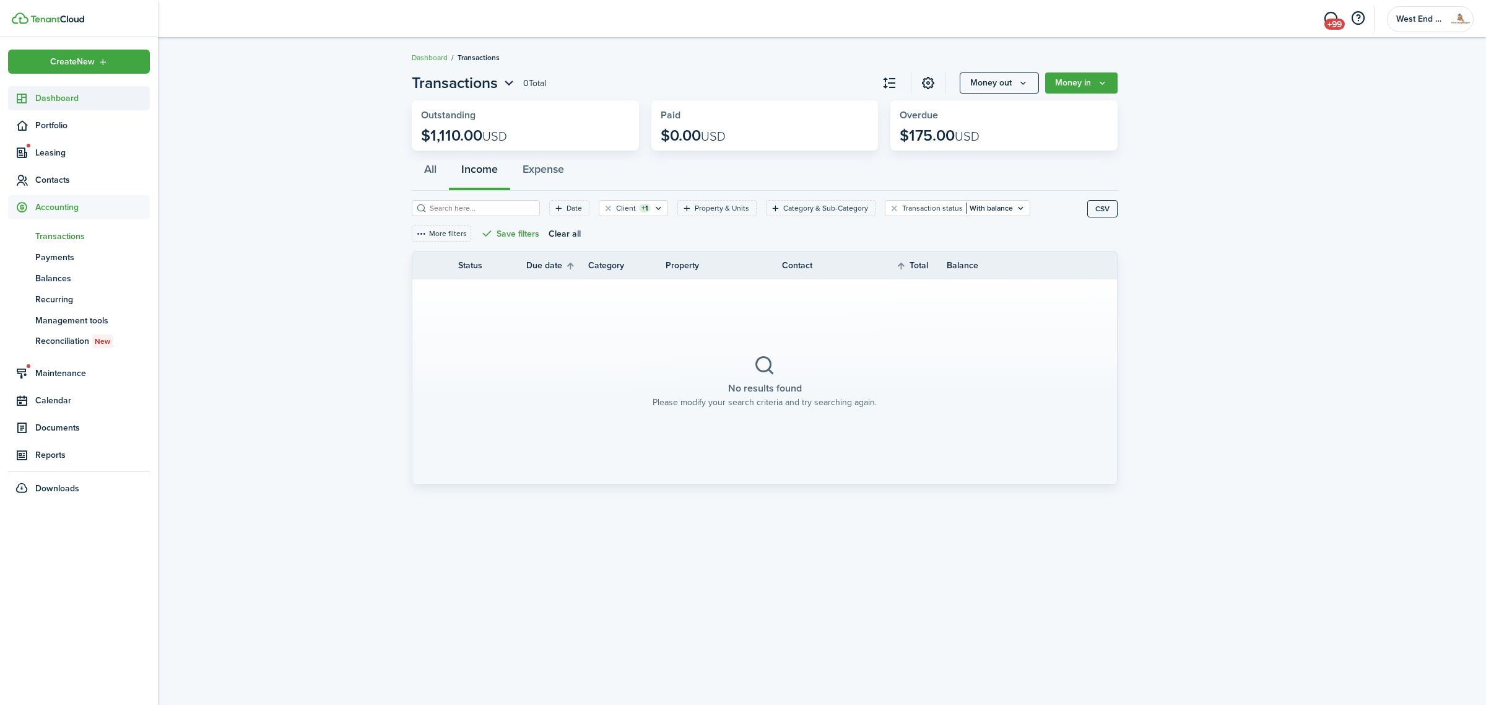
click at [50, 97] on span "Dashboard" at bounding box center [92, 98] width 115 height 13
